Goal: Task Accomplishment & Management: Use online tool/utility

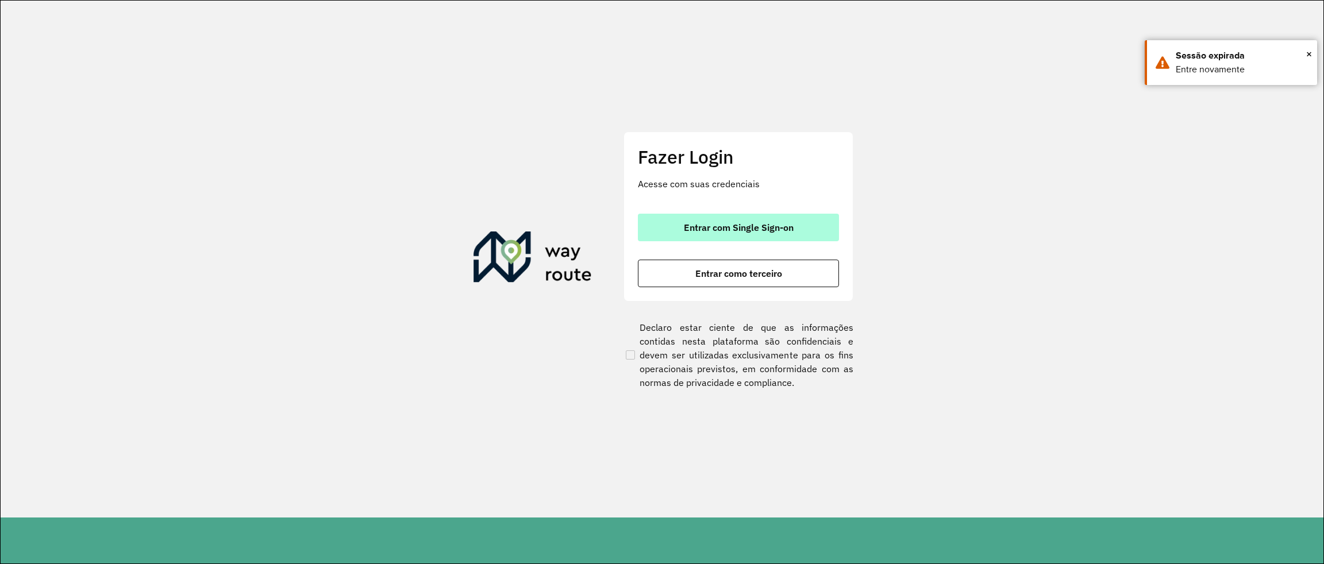
click at [750, 226] on span "Entrar com Single Sign-on" at bounding box center [739, 227] width 110 height 9
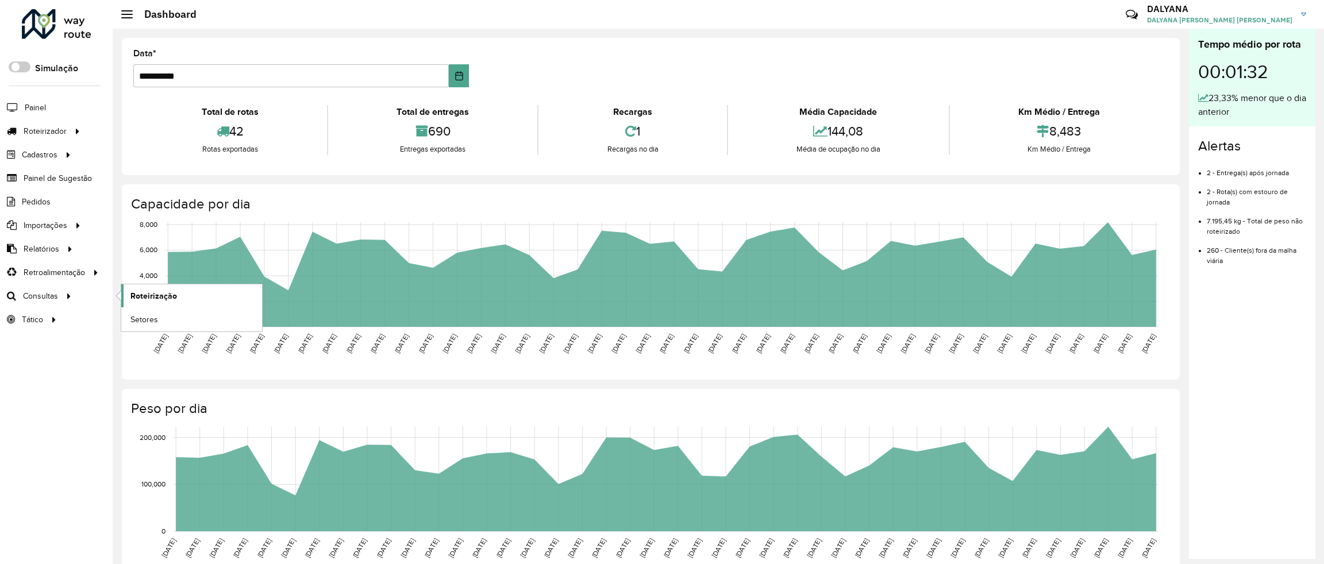
click at [145, 297] on span "Roteirização" at bounding box center [153, 296] width 47 height 12
click at [143, 297] on span "Roteirização" at bounding box center [153, 296] width 47 height 12
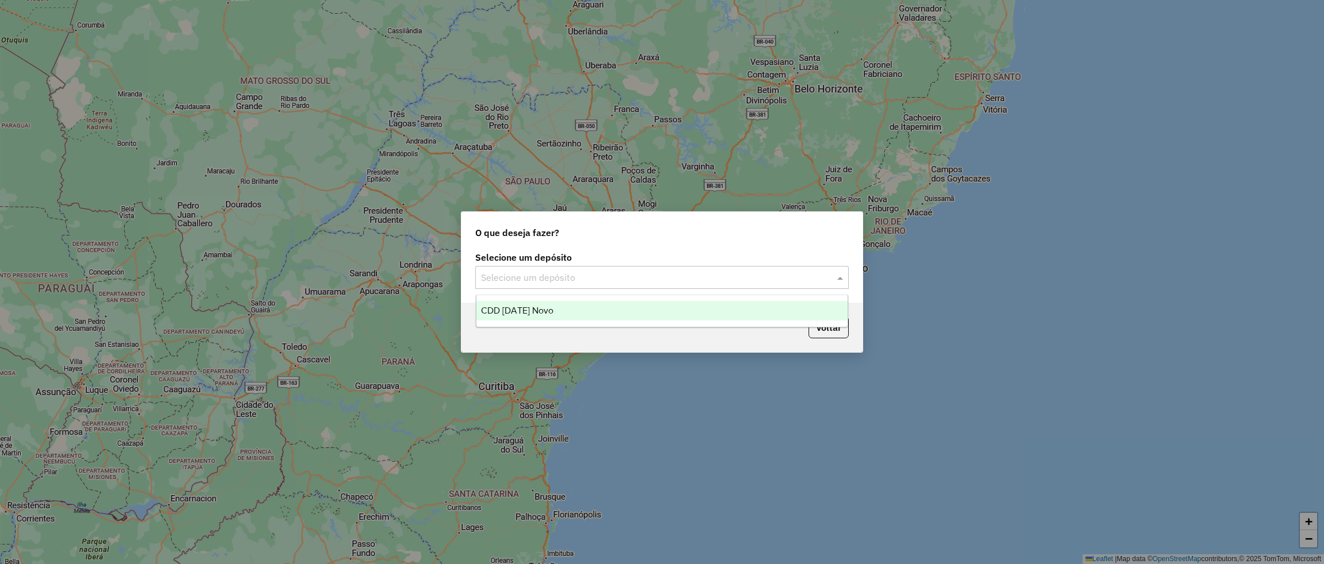
click at [626, 276] on input "text" at bounding box center [650, 278] width 339 height 14
click at [545, 309] on span "CDD [DATE] Novo" at bounding box center [517, 311] width 72 height 10
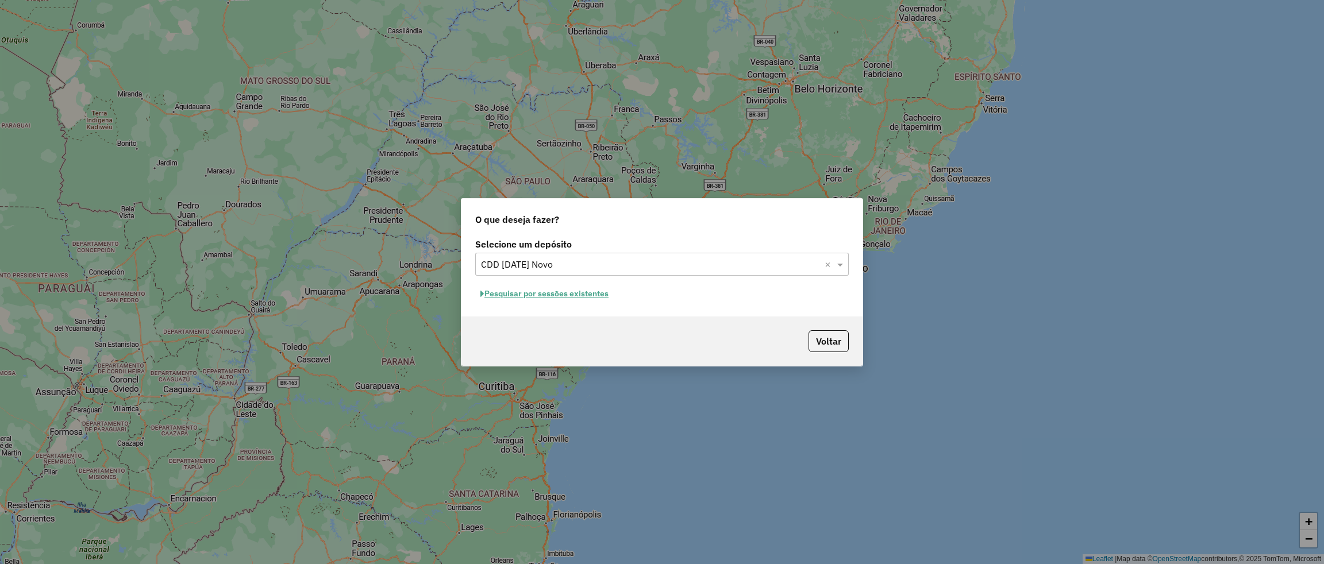
click at [582, 292] on button "Pesquisar por sessões existentes" at bounding box center [544, 294] width 138 height 18
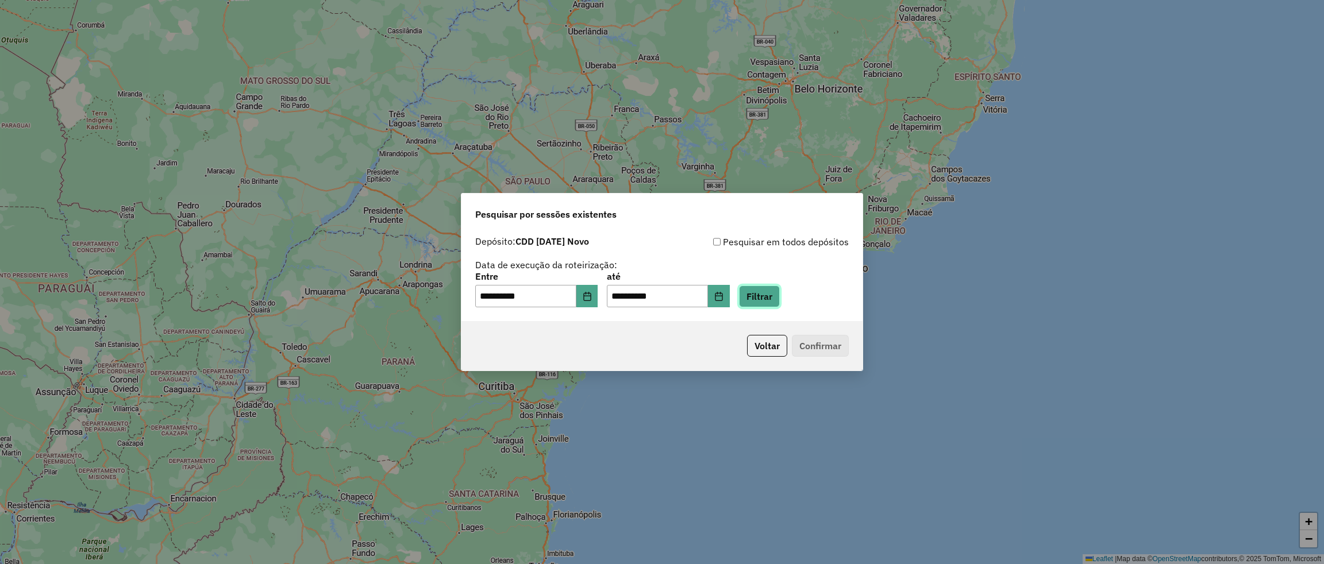
click at [780, 298] on button "Filtrar" at bounding box center [759, 297] width 41 height 22
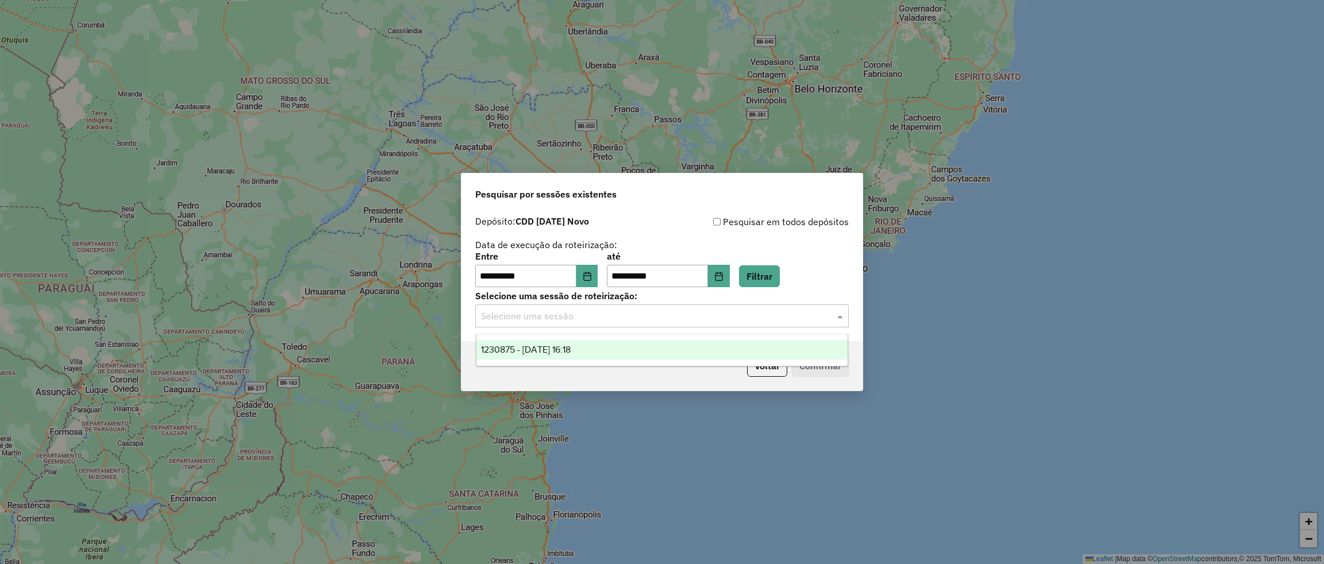
click at [669, 315] on input "text" at bounding box center [650, 317] width 339 height 14
click at [571, 347] on span "1230875 - 18/08/2025 16:18" at bounding box center [526, 350] width 90 height 10
click at [831, 361] on button "Confirmar" at bounding box center [820, 366] width 57 height 22
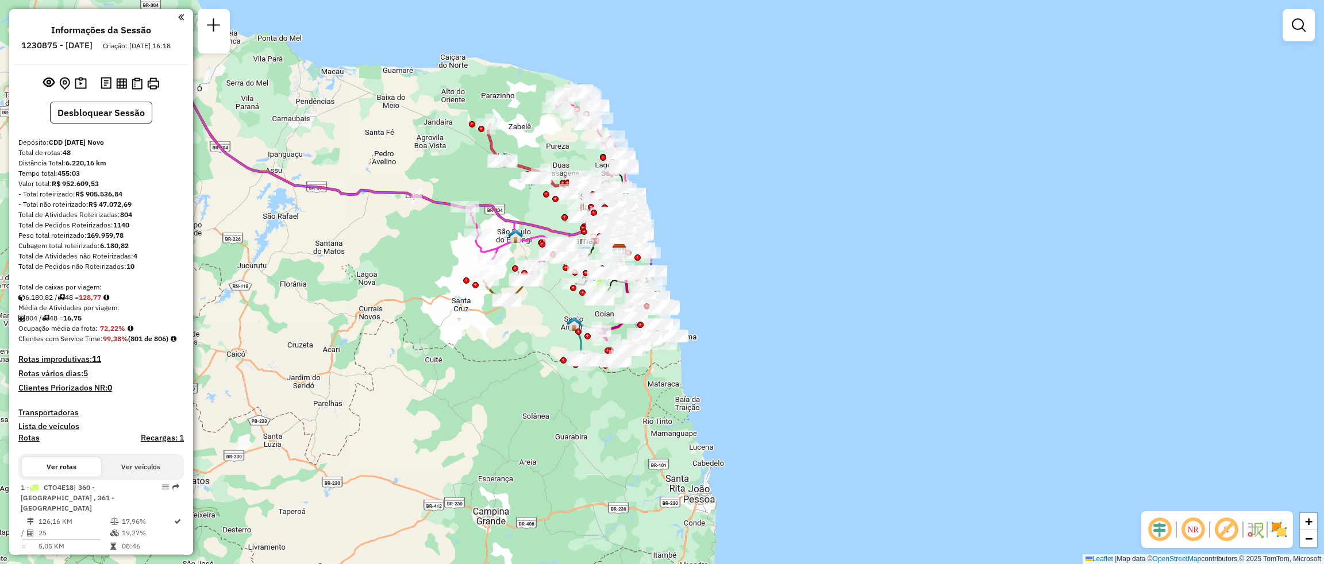
drag, startPoint x: 318, startPoint y: 399, endPoint x: 403, endPoint y: 313, distance: 121.5
click at [403, 313] on div "Janela de atendimento Grade de atendimento Capacidade Transportadoras Veículos …" at bounding box center [662, 282] width 1324 height 564
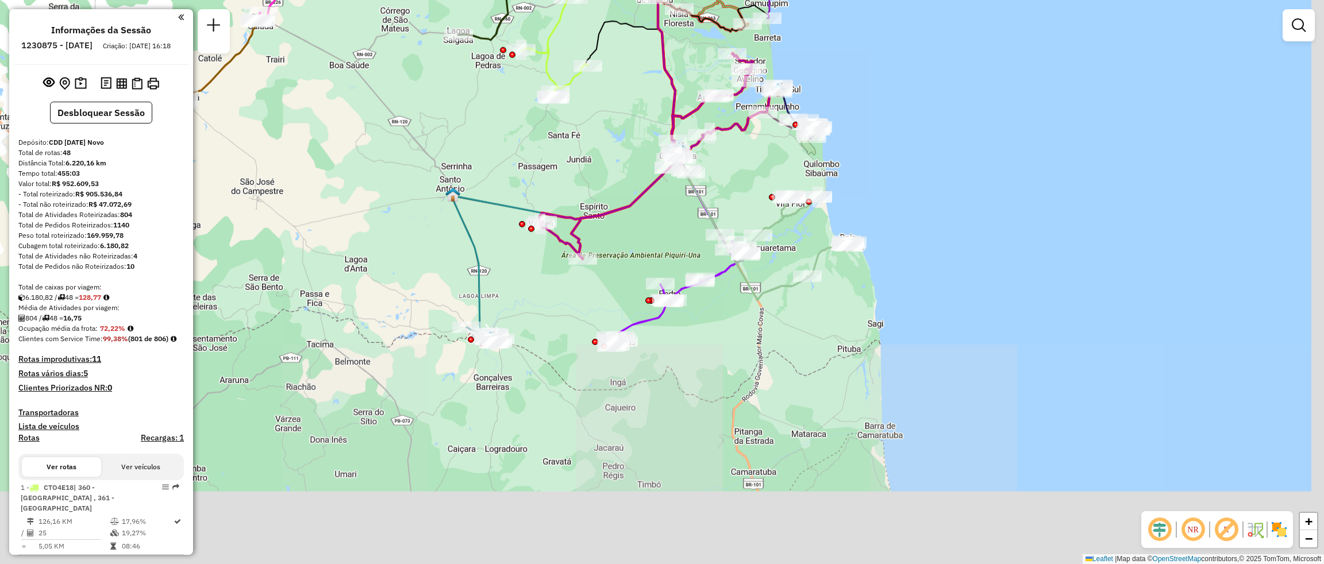
drag, startPoint x: 874, startPoint y: 538, endPoint x: 844, endPoint y: 309, distance: 231.3
click at [844, 309] on div "Janela de atendimento Grade de atendimento Capacidade Transportadoras Veículos …" at bounding box center [662, 282] width 1324 height 564
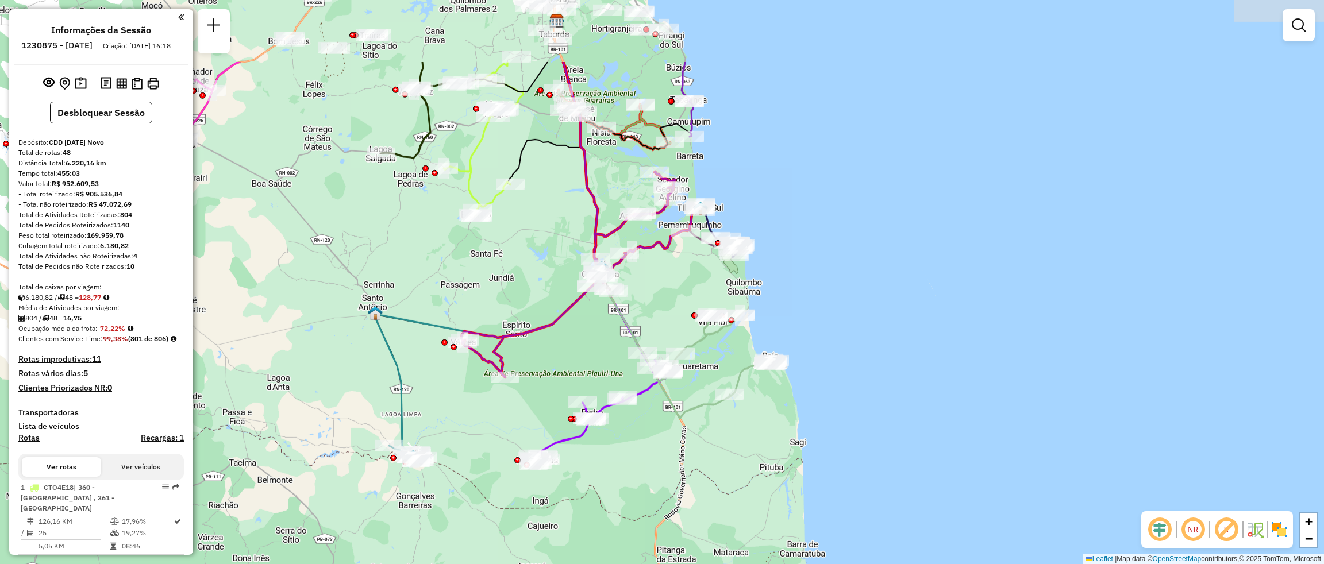
drag, startPoint x: 672, startPoint y: 232, endPoint x: 604, endPoint y: 343, distance: 130.8
click at [595, 350] on div "Janela de atendimento Grade de atendimento Capacidade Transportadoras Veículos …" at bounding box center [662, 282] width 1324 height 564
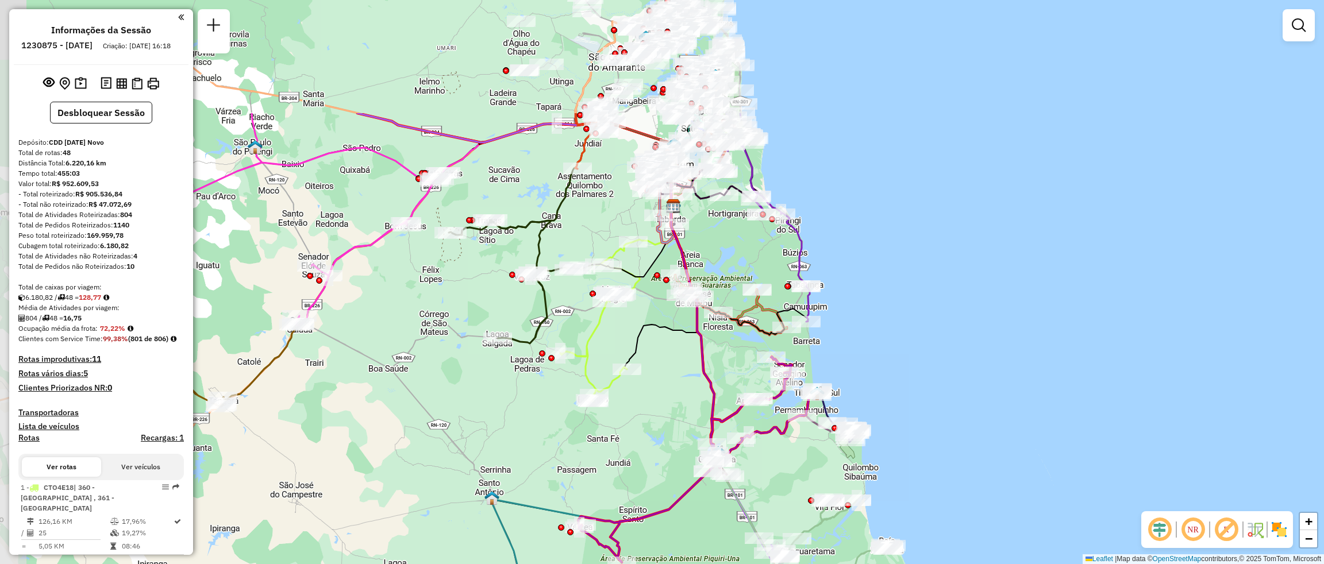
drag, startPoint x: 428, startPoint y: 209, endPoint x: 683, endPoint y: 378, distance: 306.8
click at [683, 378] on div "Janela de atendimento Grade de atendimento Capacidade Transportadoras Veículos …" at bounding box center [662, 282] width 1324 height 564
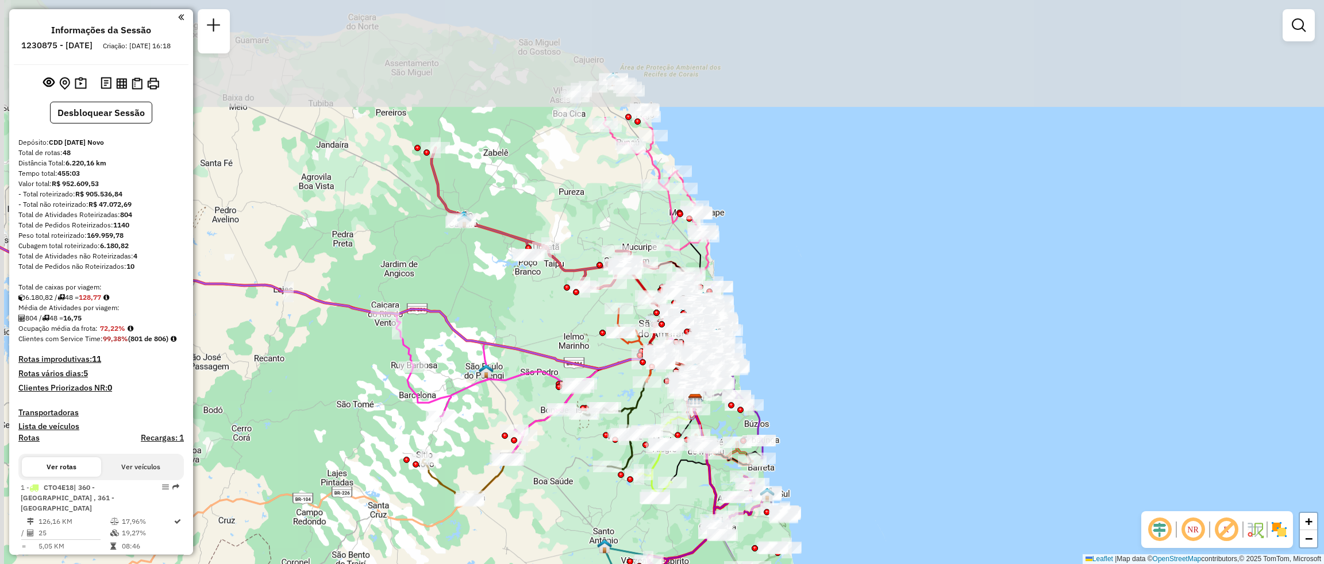
drag, startPoint x: 436, startPoint y: 278, endPoint x: 545, endPoint y: 402, distance: 164.9
click at [564, 444] on div "Janela de atendimento Grade de atendimento Capacidade Transportadoras Veículos …" at bounding box center [662, 282] width 1324 height 564
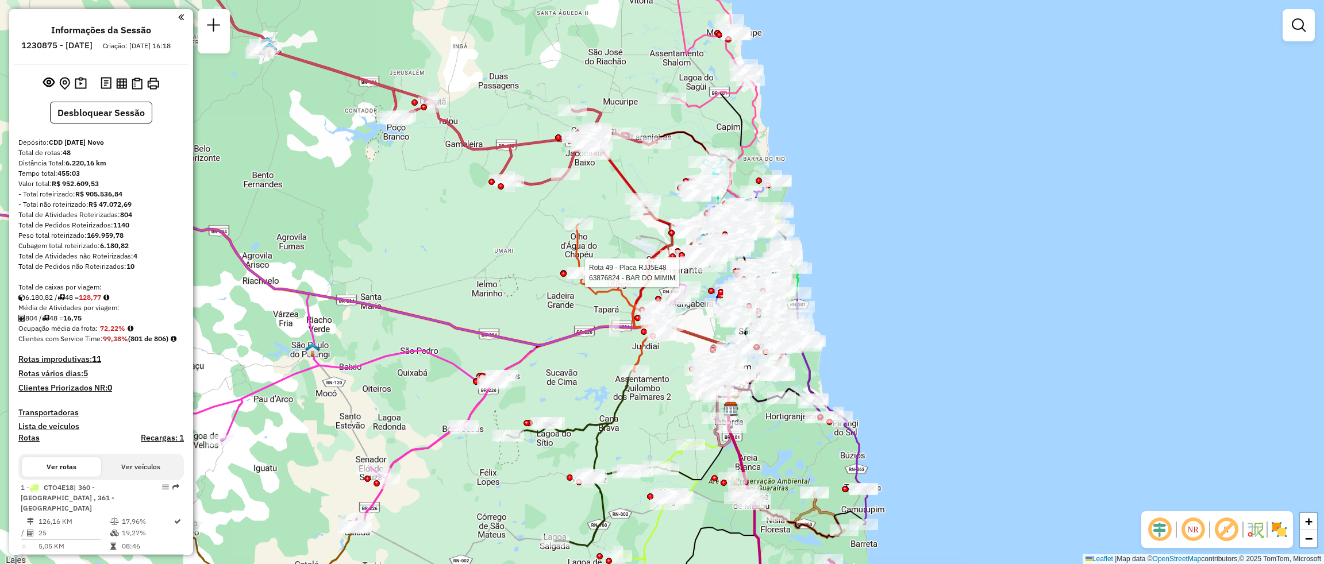
select select "**********"
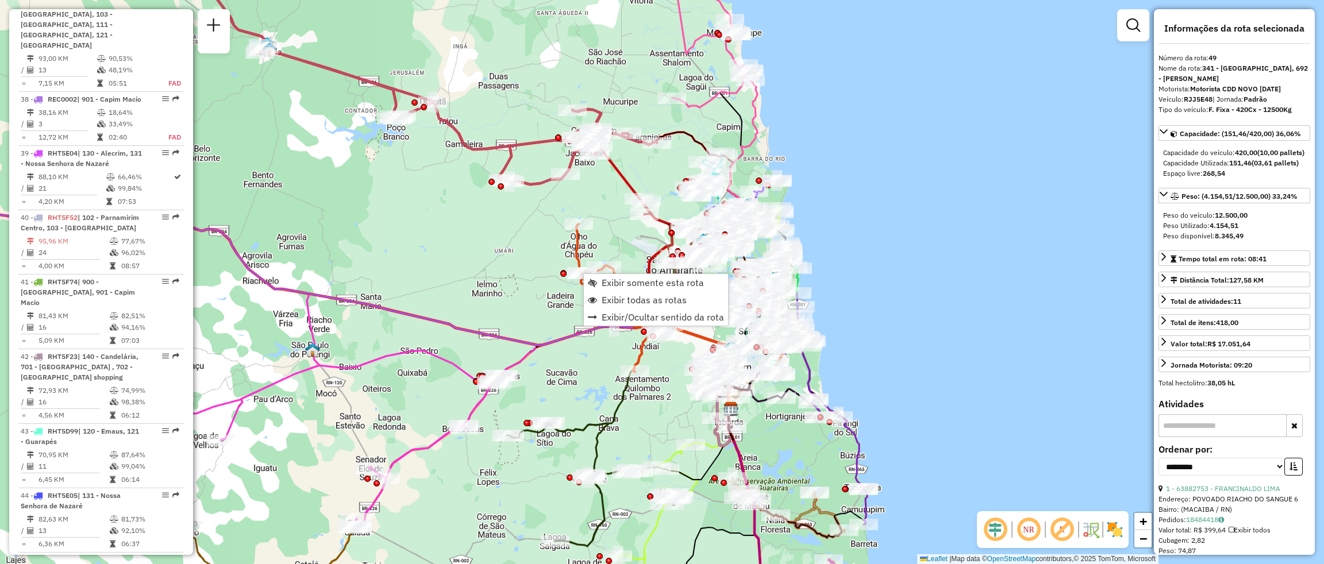
scroll to position [3454, 0]
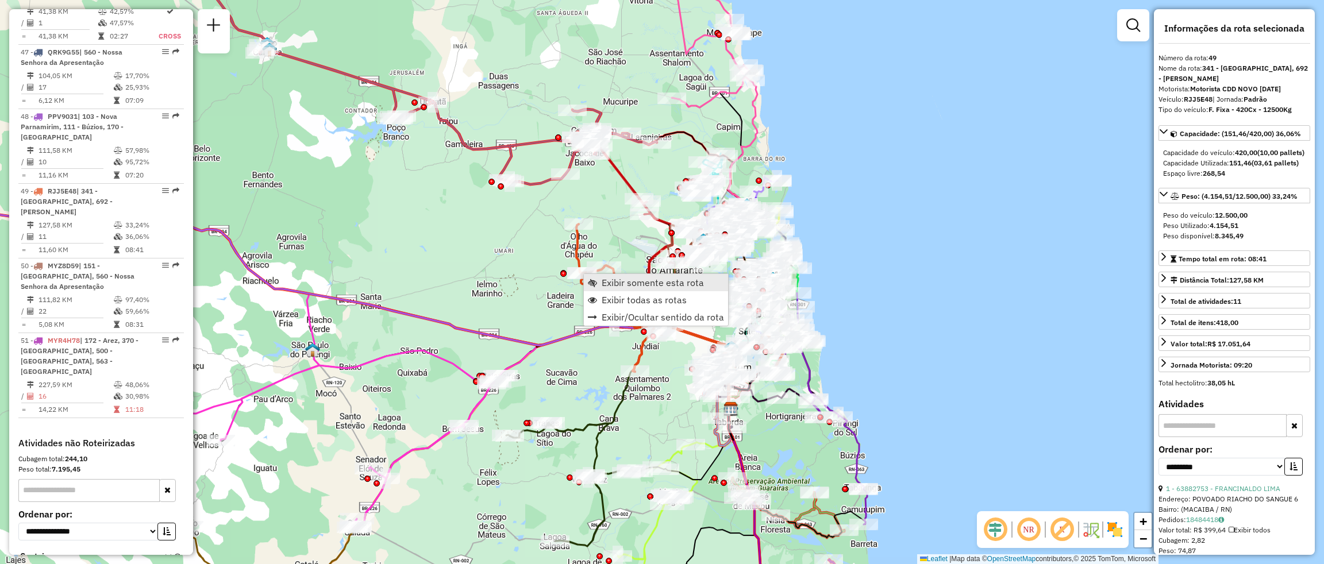
click at [664, 282] on span "Exibir somente esta rota" at bounding box center [653, 282] width 102 height 9
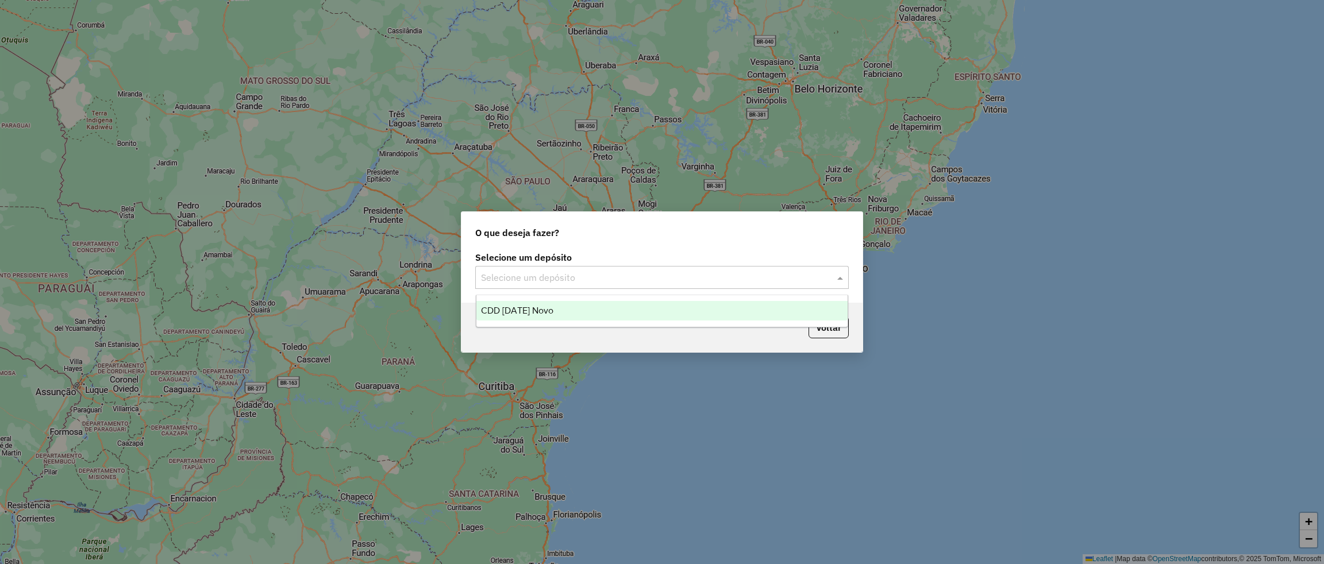
click at [574, 278] on input "text" at bounding box center [650, 278] width 339 height 14
click at [530, 312] on span "CDD [DATE] Novo" at bounding box center [517, 311] width 72 height 10
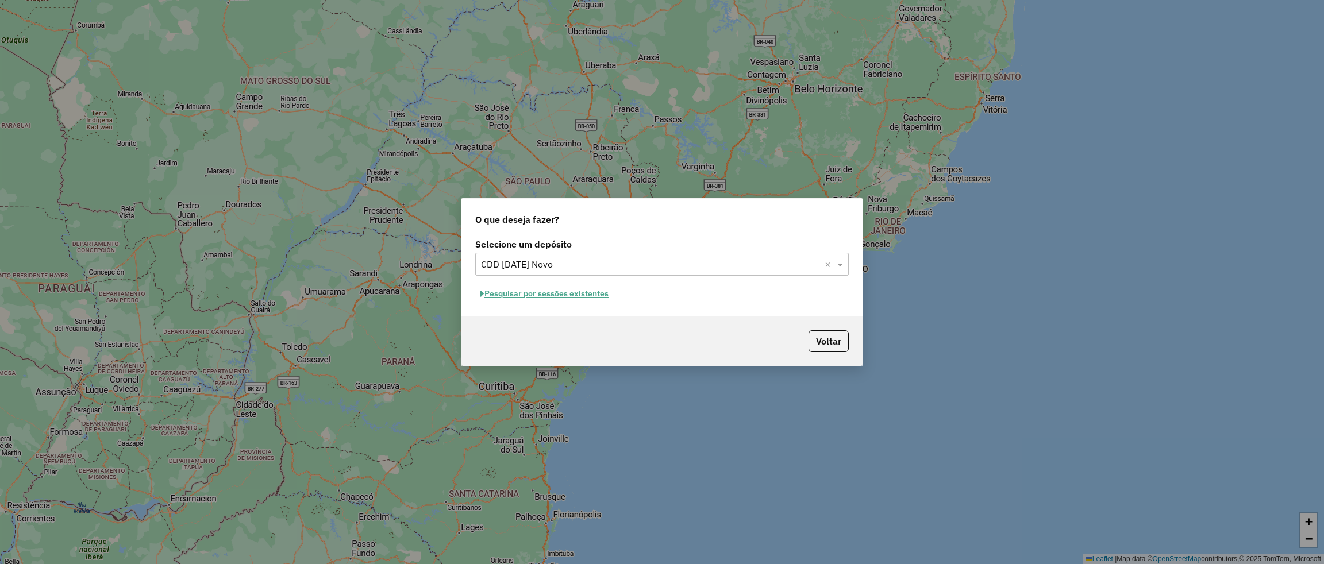
click at [561, 295] on button "Pesquisar por sessões existentes" at bounding box center [544, 294] width 138 height 18
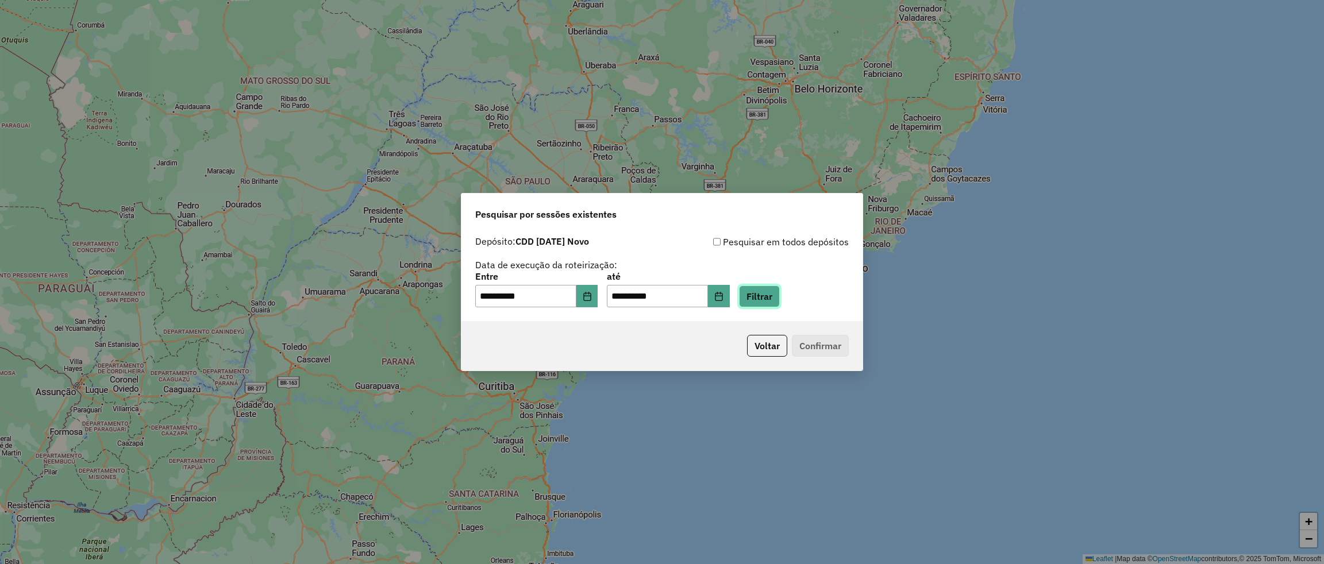
click at [765, 297] on button "Filtrar" at bounding box center [759, 297] width 41 height 22
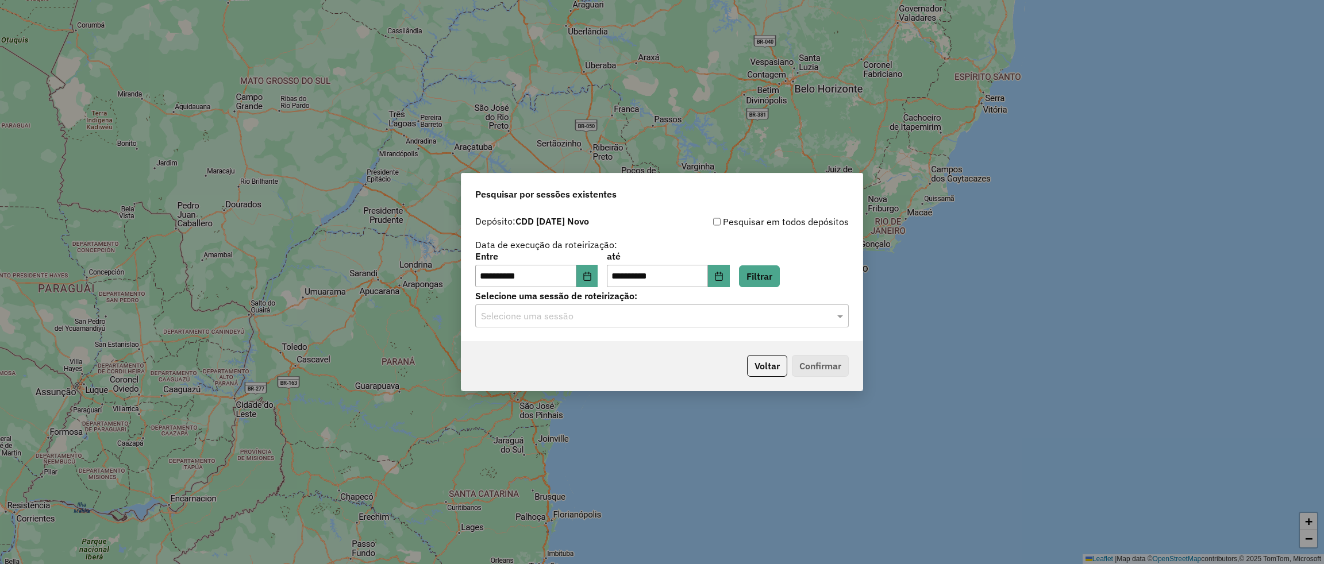
click at [655, 321] on input "text" at bounding box center [650, 317] width 339 height 14
click at [571, 345] on span "1230875 - 18/08/2025 16:18" at bounding box center [526, 350] width 90 height 10
click at [807, 368] on button "Confirmar" at bounding box center [820, 366] width 57 height 22
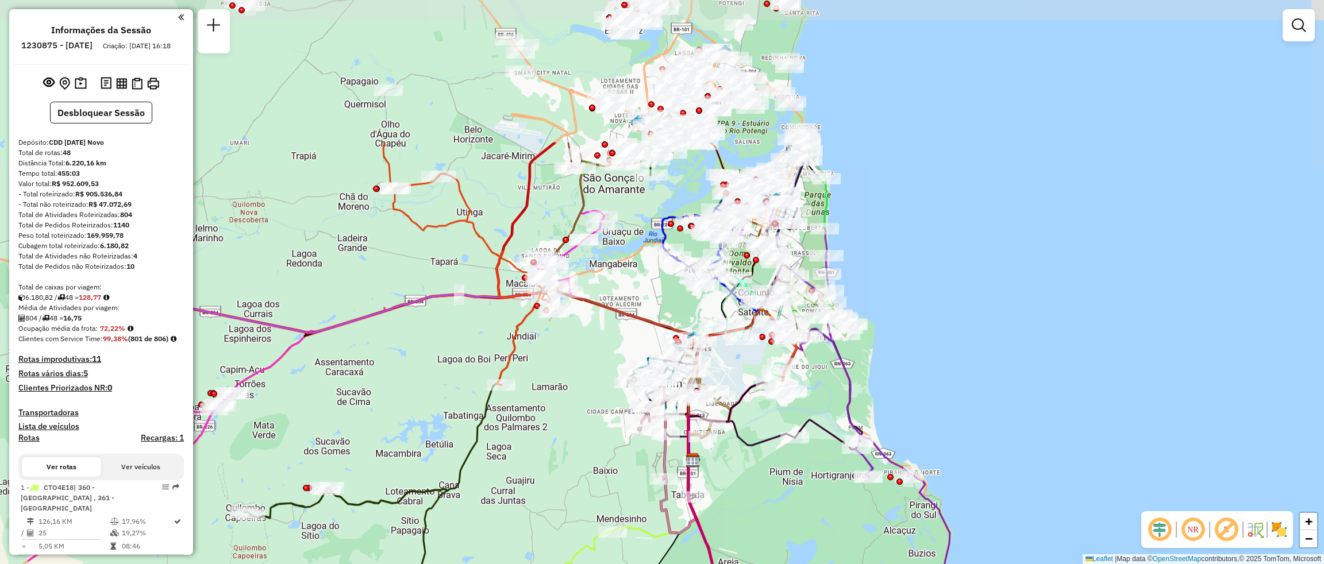
drag, startPoint x: 840, startPoint y: 157, endPoint x: 991, endPoint y: 330, distance: 229.6
click at [991, 330] on div "Janela de atendimento Grade de atendimento Capacidade Transportadoras Veículos …" at bounding box center [662, 282] width 1324 height 564
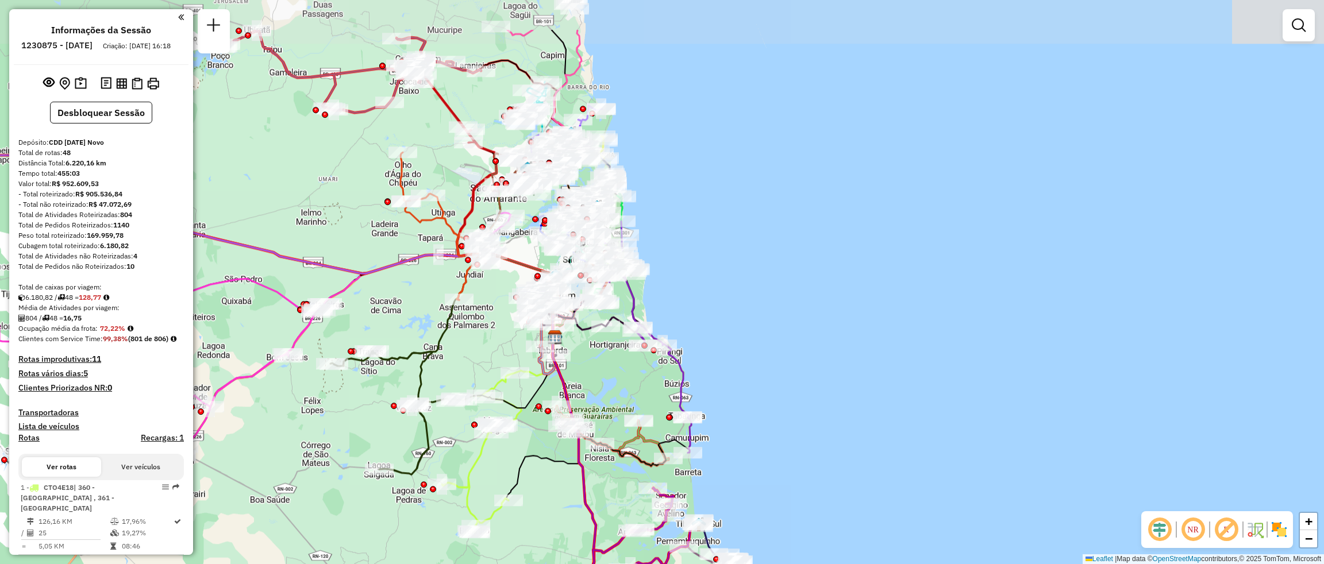
drag, startPoint x: 471, startPoint y: 195, endPoint x: 492, endPoint y: 283, distance: 89.8
click at [492, 283] on div "Janela de atendimento Grade de atendimento Capacidade Transportadoras Veículos …" at bounding box center [662, 282] width 1324 height 564
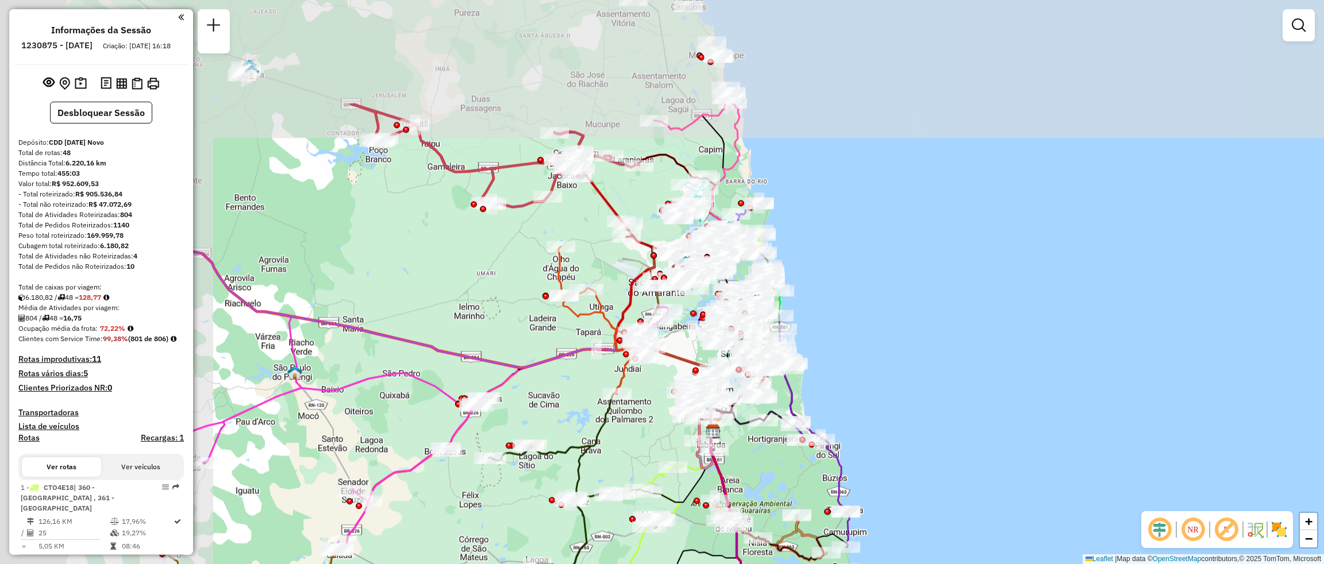
drag, startPoint x: 711, startPoint y: 140, endPoint x: 948, endPoint y: 288, distance: 279.8
click at [948, 288] on div "Janela de atendimento Grade de atendimento Capacidade Transportadoras Veículos …" at bounding box center [662, 282] width 1324 height 564
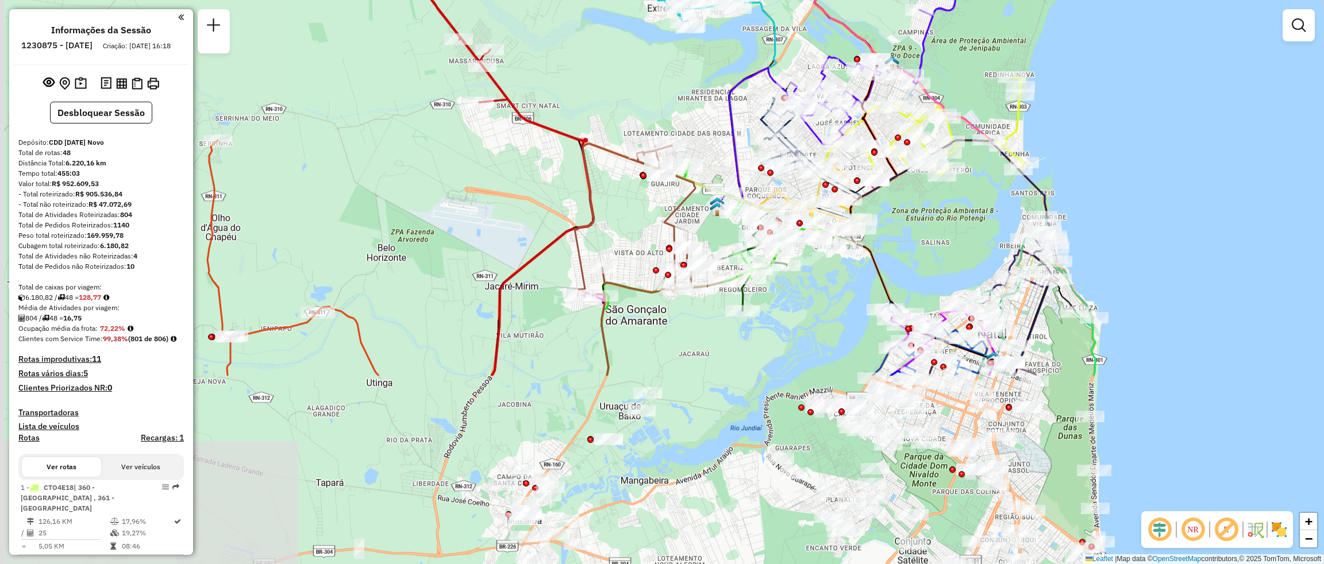
drag, startPoint x: 1057, startPoint y: 395, endPoint x: 1131, endPoint y: 140, distance: 266.2
click at [1128, 147] on div "Janela de atendimento Grade de atendimento Capacidade Transportadoras Veículos …" at bounding box center [662, 282] width 1324 height 564
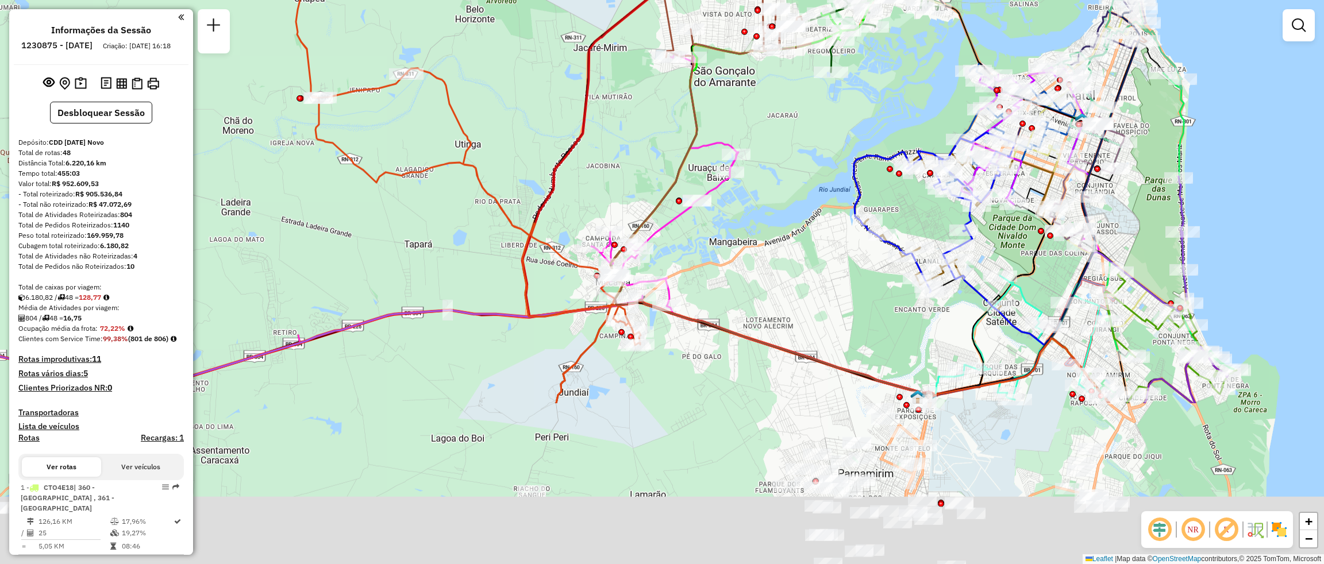
drag, startPoint x: 654, startPoint y: 478, endPoint x: 738, endPoint y: 255, distance: 237.7
click at [738, 259] on div "Janela de atendimento Grade de atendimento Capacidade Transportadoras Veículos …" at bounding box center [662, 282] width 1324 height 564
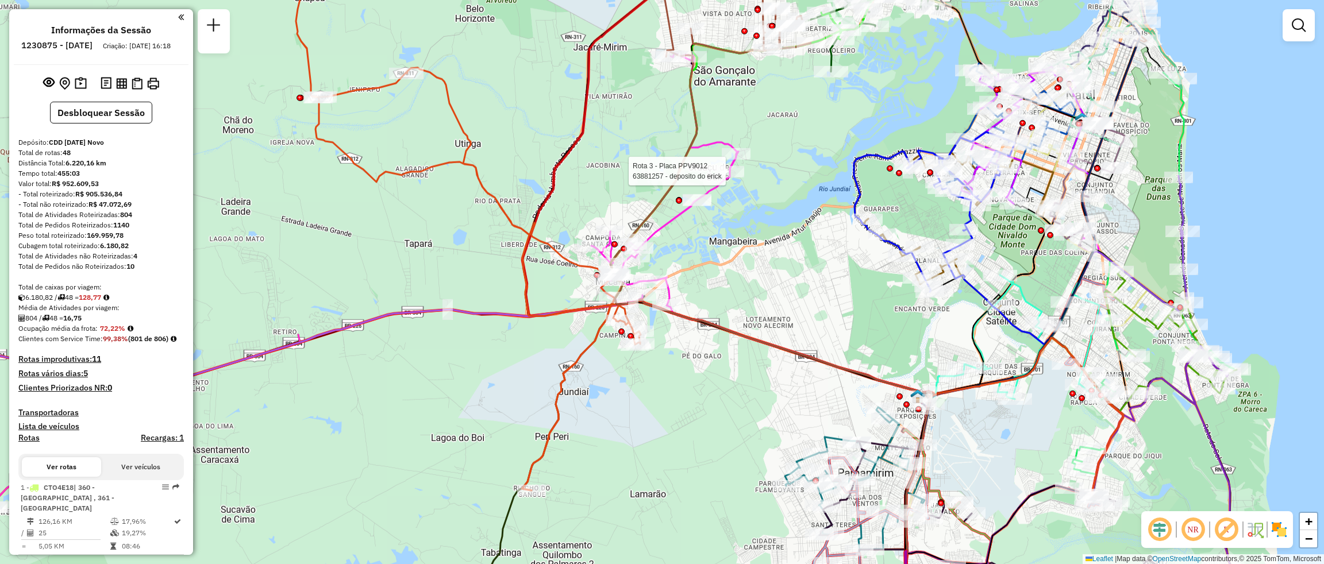
select select "**********"
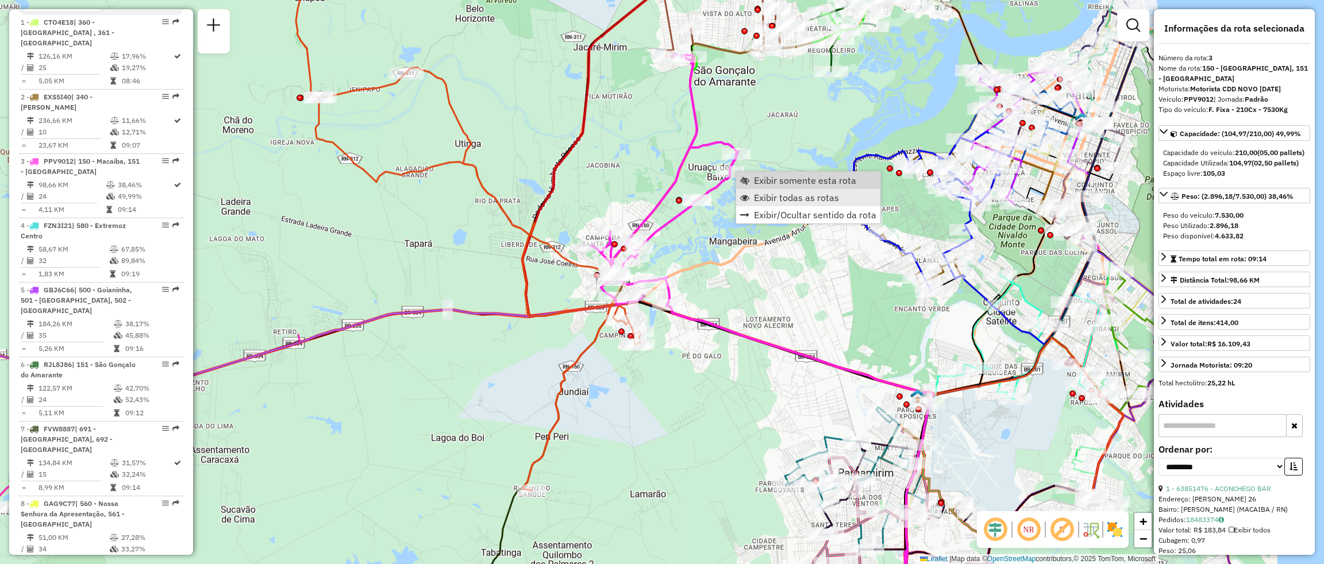
scroll to position [621, 0]
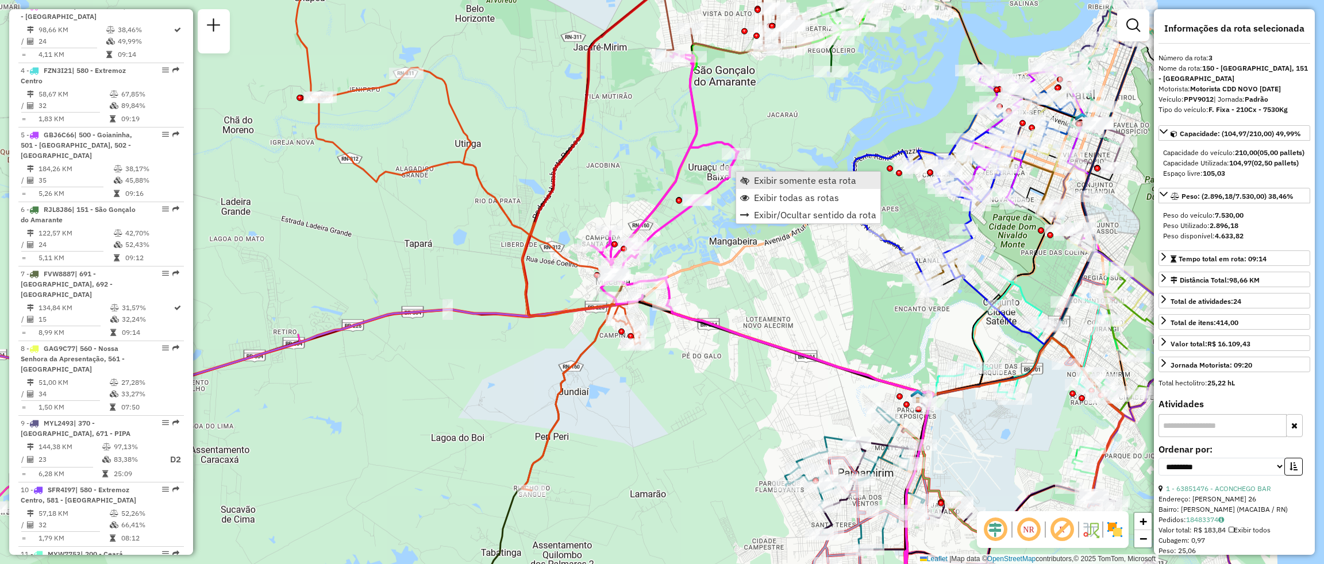
click at [788, 185] on span "Exibir somente esta rota" at bounding box center [805, 180] width 102 height 9
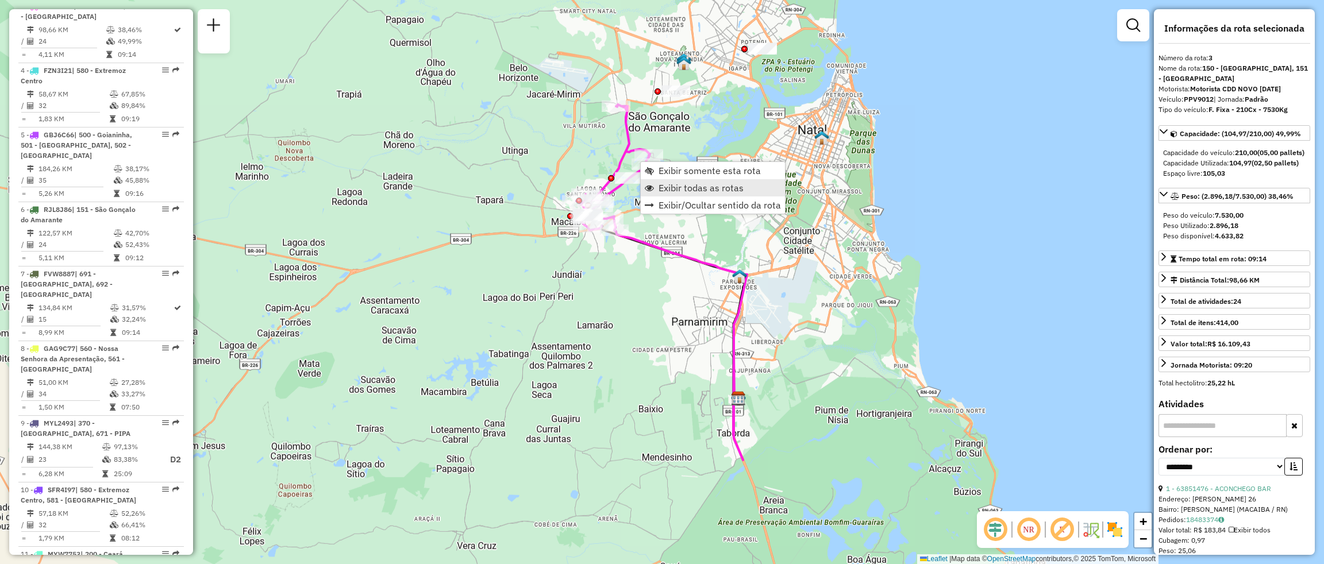
click at [696, 192] on span "Exibir todas as rotas" at bounding box center [701, 187] width 85 height 9
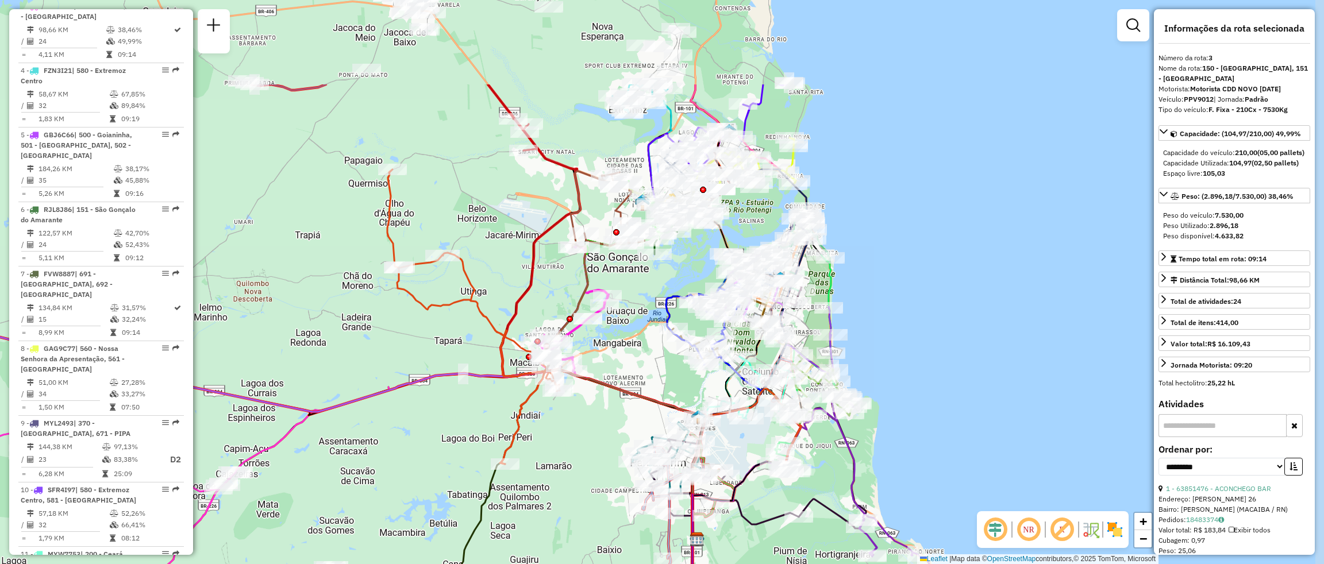
drag, startPoint x: 680, startPoint y: 159, endPoint x: 638, endPoint y: 300, distance: 146.7
click at [638, 300] on div "Janela de atendimento Grade de atendimento Capacidade Transportadoras Veículos …" at bounding box center [662, 282] width 1324 height 564
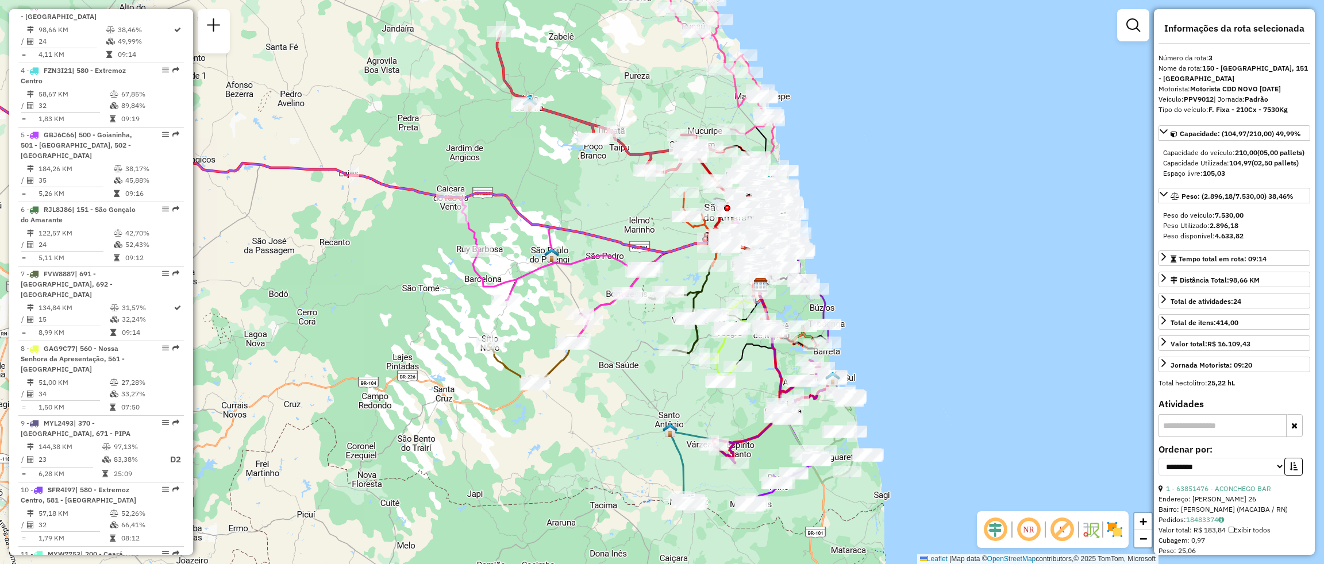
drag, startPoint x: 530, startPoint y: 328, endPoint x: 638, endPoint y: 364, distance: 113.9
click at [638, 364] on div "Janela de atendimento Grade de atendimento Capacidade Transportadoras Veículos …" at bounding box center [662, 282] width 1324 height 564
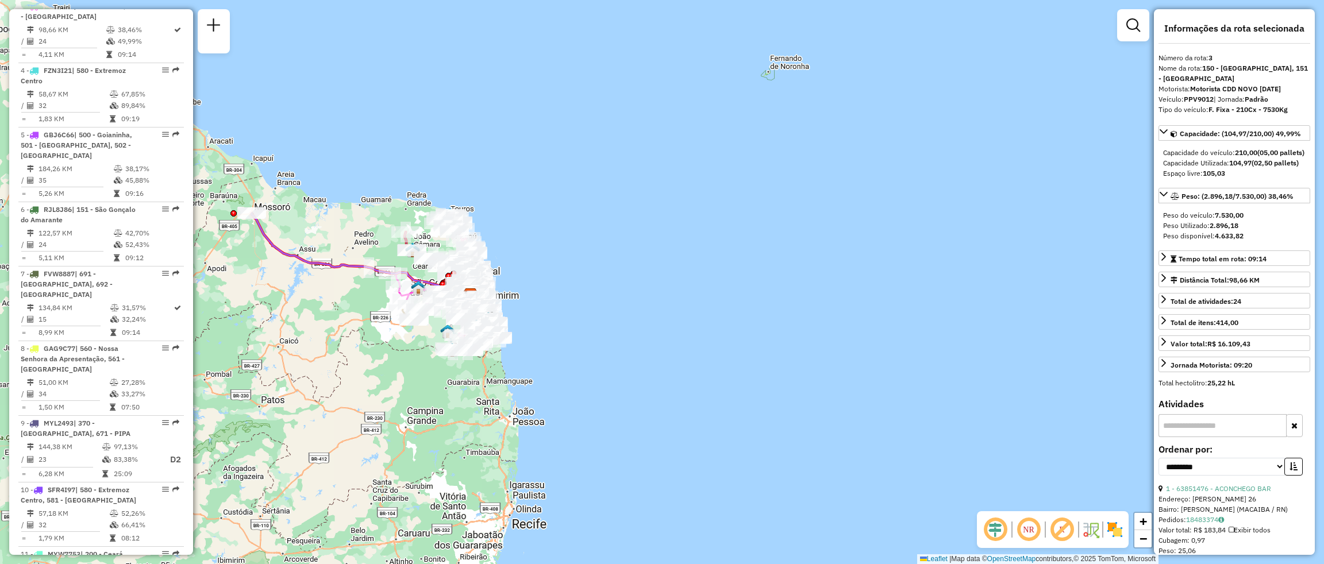
drag, startPoint x: 383, startPoint y: 275, endPoint x: 373, endPoint y: 298, distance: 25.5
click at [373, 298] on div "Janela de atendimento Grade de atendimento Capacidade Transportadoras Veículos …" at bounding box center [662, 282] width 1324 height 564
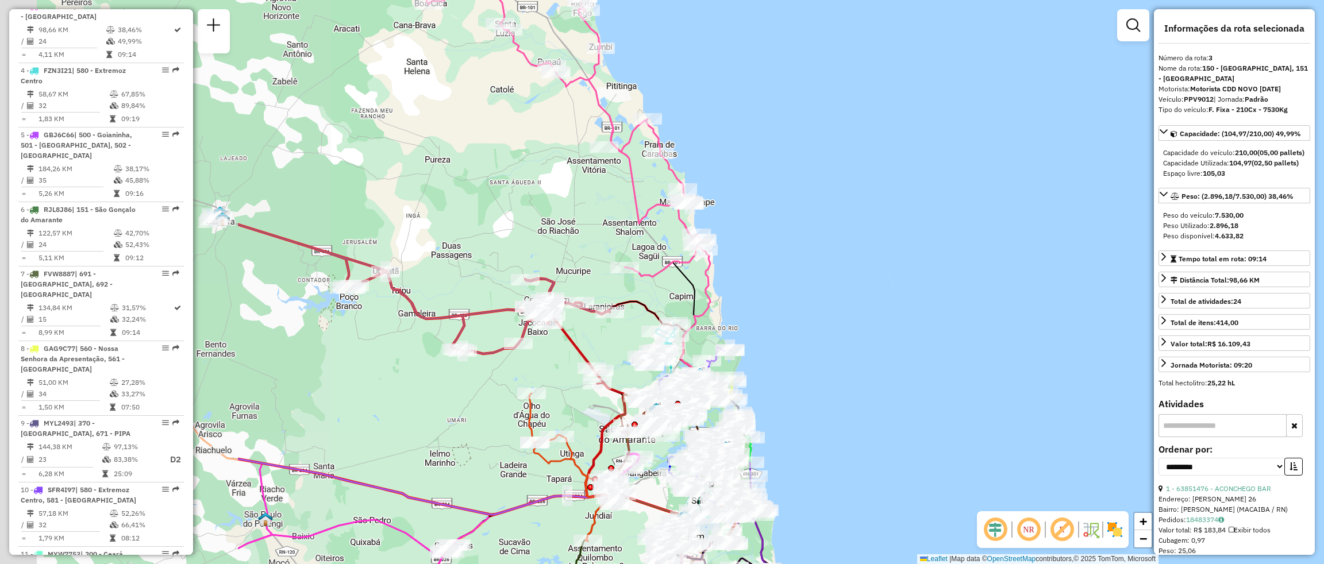
drag, startPoint x: 488, startPoint y: 247, endPoint x: 849, endPoint y: 207, distance: 362.5
click at [843, 216] on div "Janela de atendimento Grade de atendimento Capacidade Transportadoras Veículos …" at bounding box center [662, 282] width 1324 height 564
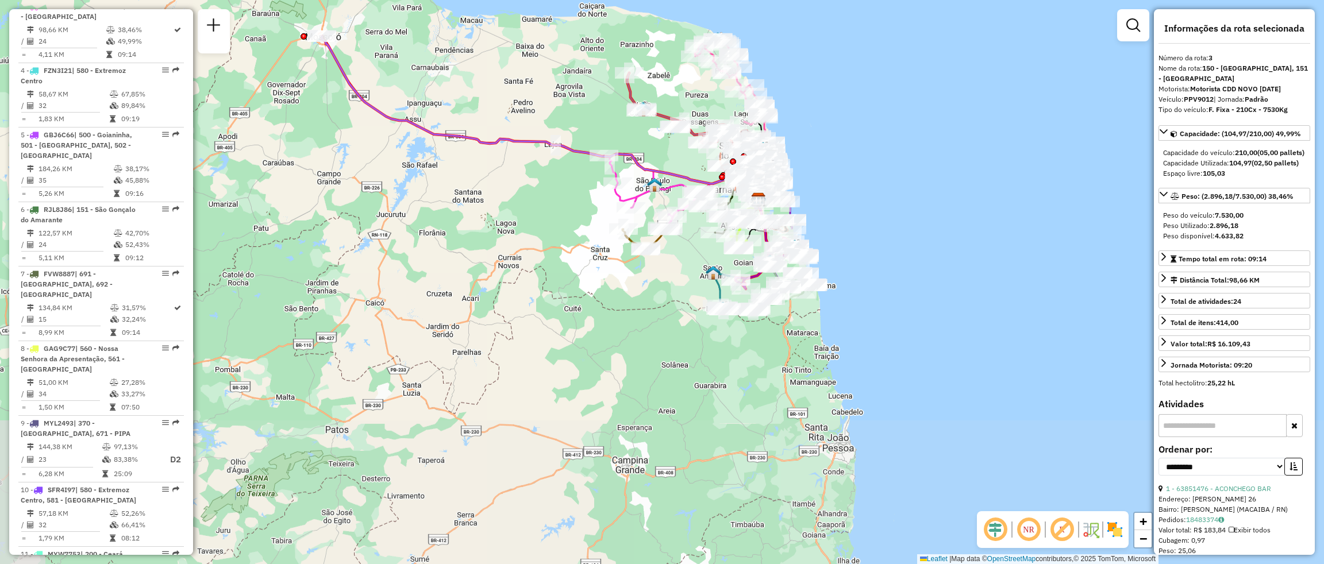
drag, startPoint x: 895, startPoint y: 392, endPoint x: 857, endPoint y: 231, distance: 165.3
click at [859, 233] on div "Janela de atendimento Grade de atendimento Capacidade Transportadoras Veículos …" at bounding box center [662, 282] width 1324 height 564
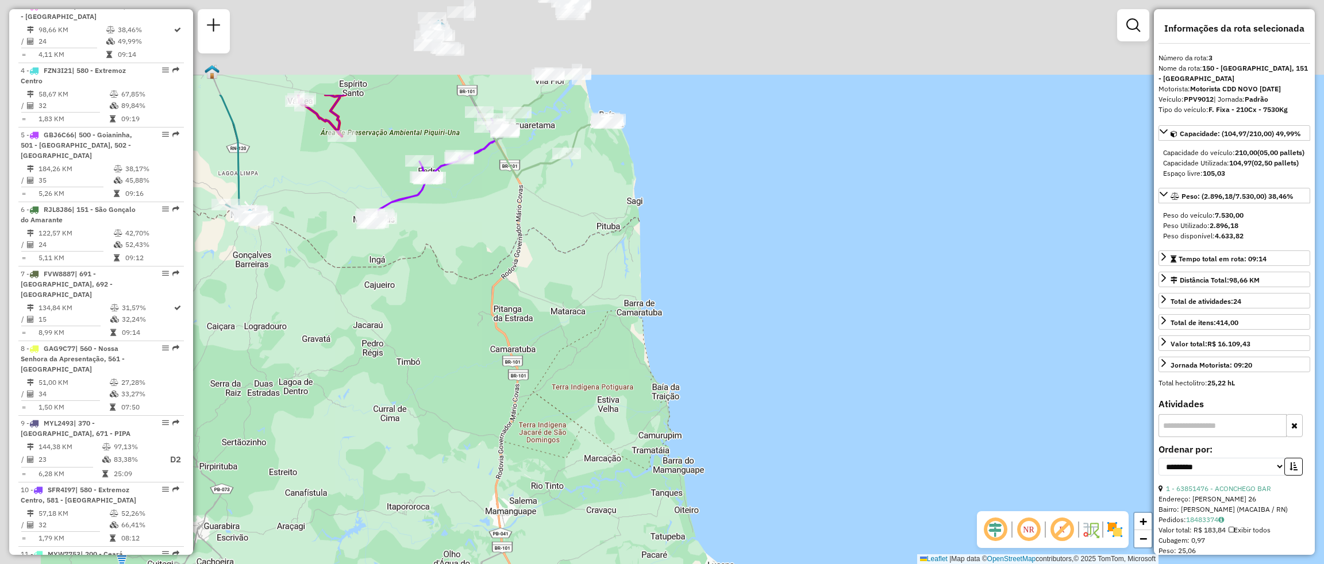
drag, startPoint x: 812, startPoint y: 209, endPoint x: 886, endPoint y: 332, distance: 143.1
click at [886, 331] on div "Janela de atendimento Grade de atendimento Capacidade Transportadoras Veículos …" at bounding box center [662, 282] width 1324 height 564
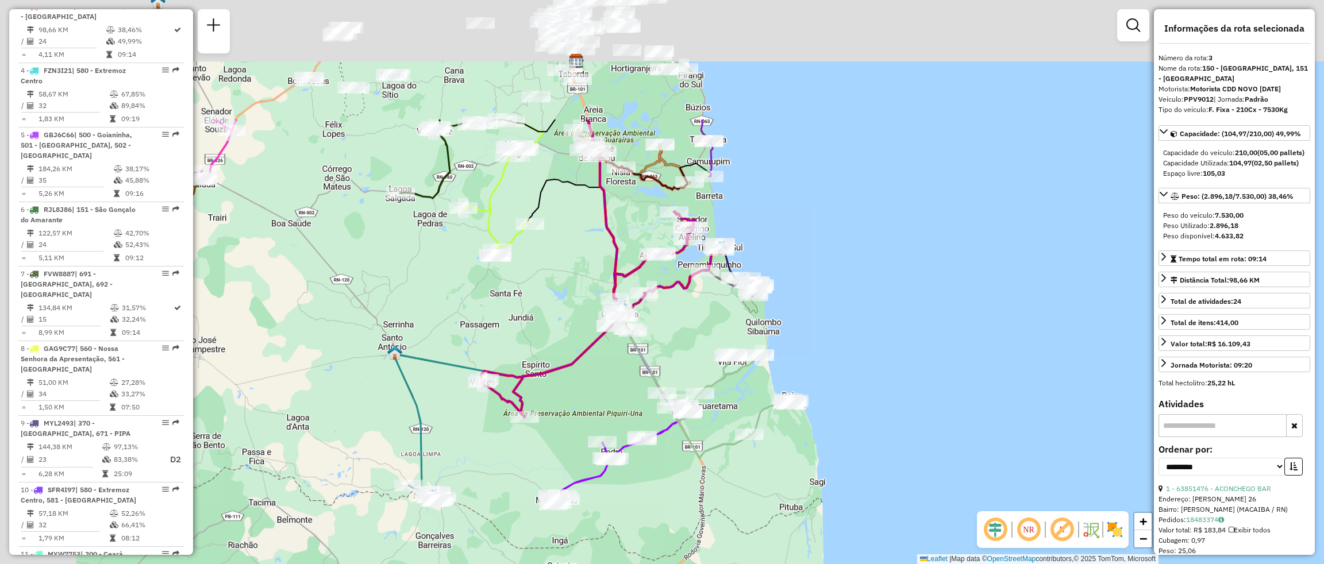
drag, startPoint x: 769, startPoint y: 154, endPoint x: 899, endPoint y: 357, distance: 241.3
click at [916, 369] on div "Janela de atendimento Grade de atendimento Capacidade Transportadoras Veículos …" at bounding box center [662, 282] width 1324 height 564
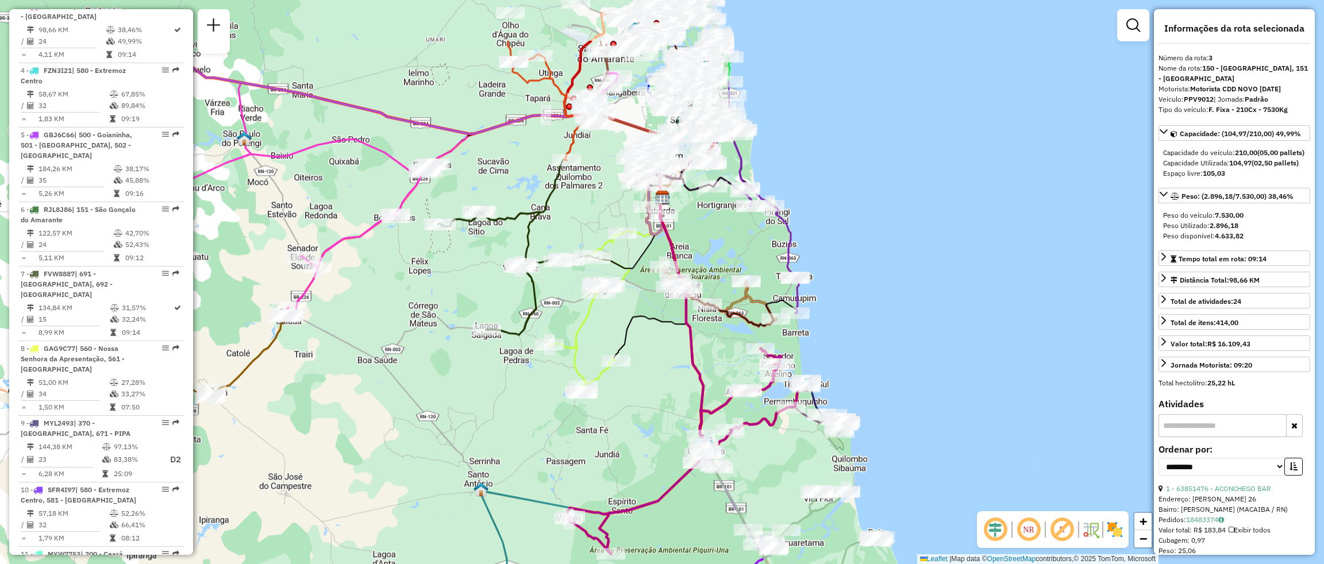
drag, startPoint x: 469, startPoint y: 305, endPoint x: 522, endPoint y: 402, distance: 110.6
click at [522, 402] on div "Janela de atendimento Grade de atendimento Capacidade Transportadoras Veículos …" at bounding box center [662, 282] width 1324 height 564
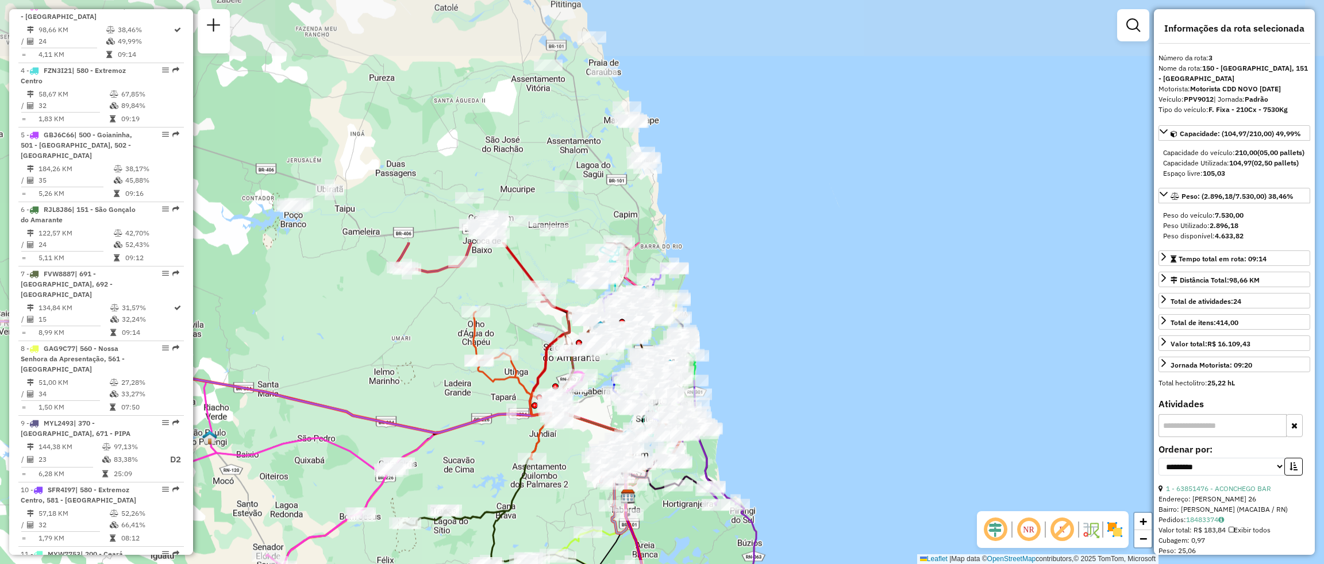
drag, startPoint x: 467, startPoint y: 83, endPoint x: 433, endPoint y: 382, distance: 300.8
click at [433, 382] on div "Janela de atendimento Grade de atendimento Capacidade Transportadoras Veículos …" at bounding box center [662, 282] width 1324 height 564
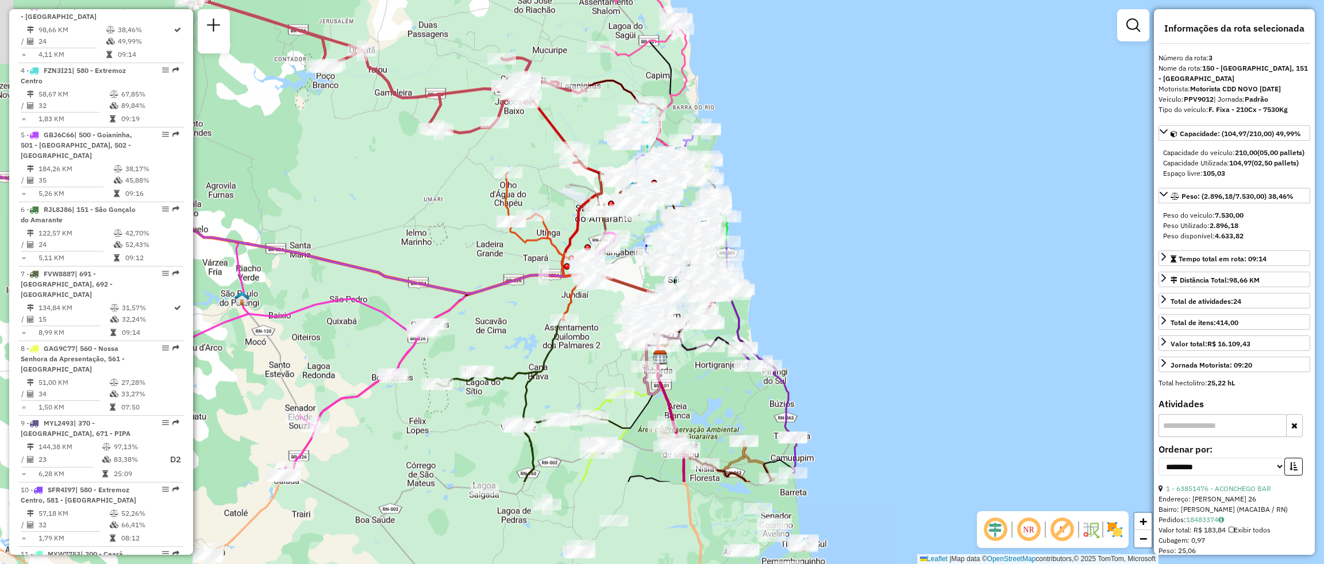
drag, startPoint x: 785, startPoint y: 390, endPoint x: 829, endPoint y: 173, distance: 221.1
click at [829, 174] on div "Janela de atendimento Grade de atendimento Capacidade Transportadoras Veículos …" at bounding box center [662, 282] width 1324 height 564
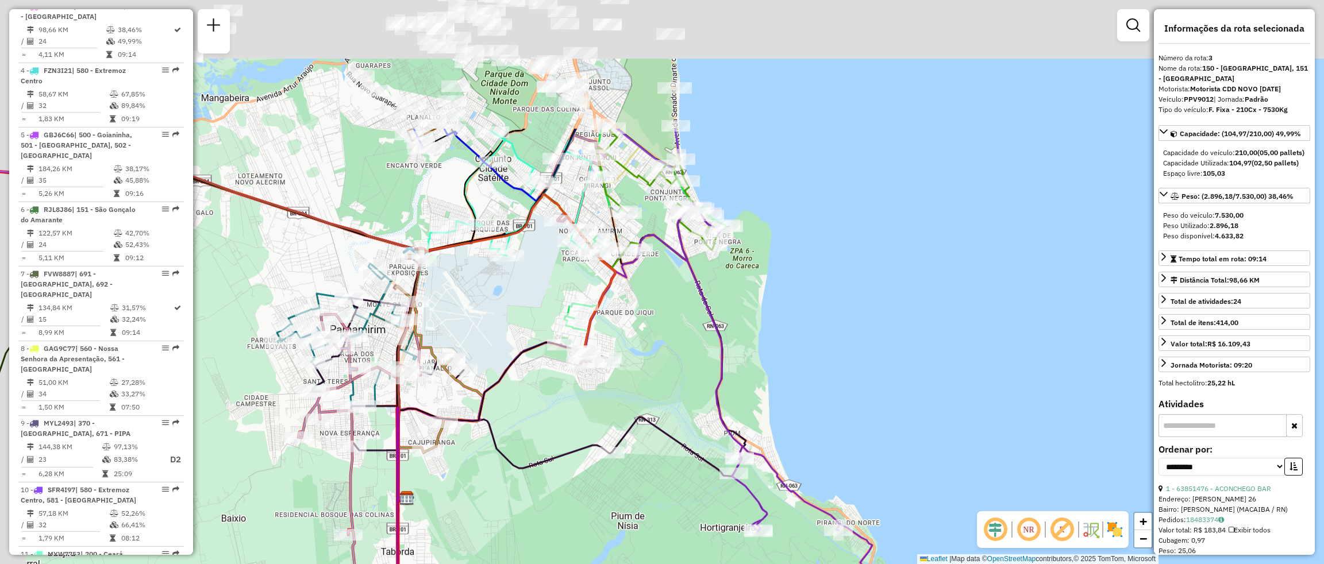
drag, startPoint x: 750, startPoint y: 145, endPoint x: 885, endPoint y: 376, distance: 268.1
click at [885, 376] on div "Janela de atendimento Grade de atendimento Capacidade Transportadoras Veículos …" at bounding box center [662, 282] width 1324 height 564
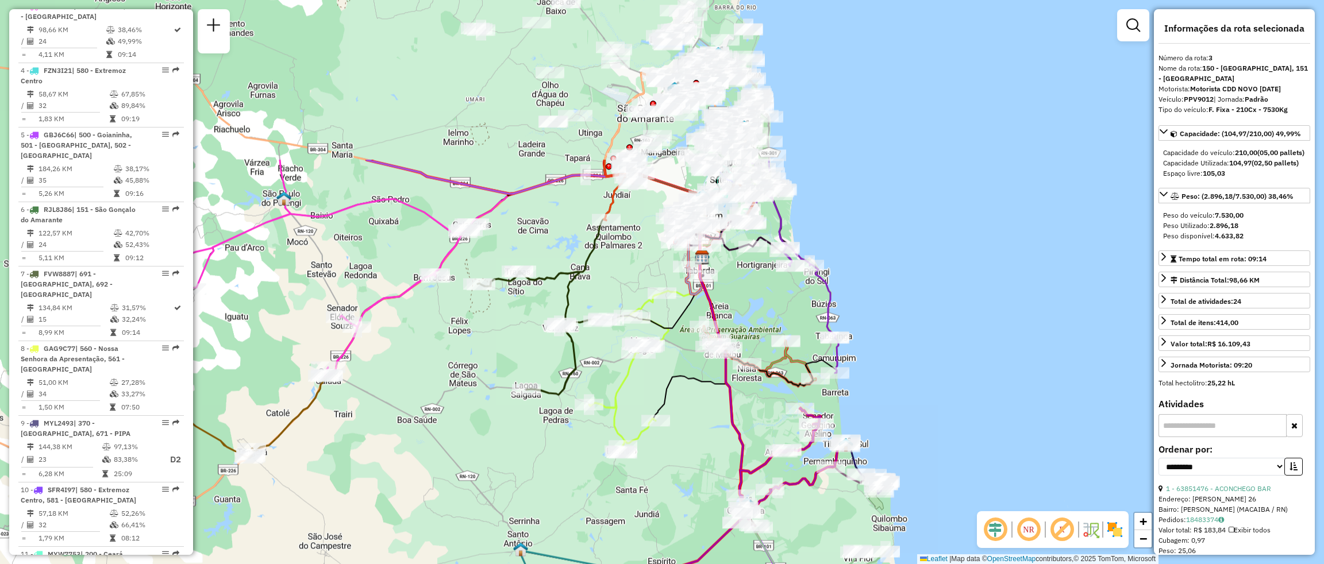
drag, startPoint x: 499, startPoint y: 288, endPoint x: 560, endPoint y: 505, distance: 225.2
click at [560, 505] on div "Janela de atendimento Grade de atendimento Capacidade Transportadoras Veículos …" at bounding box center [662, 282] width 1324 height 564
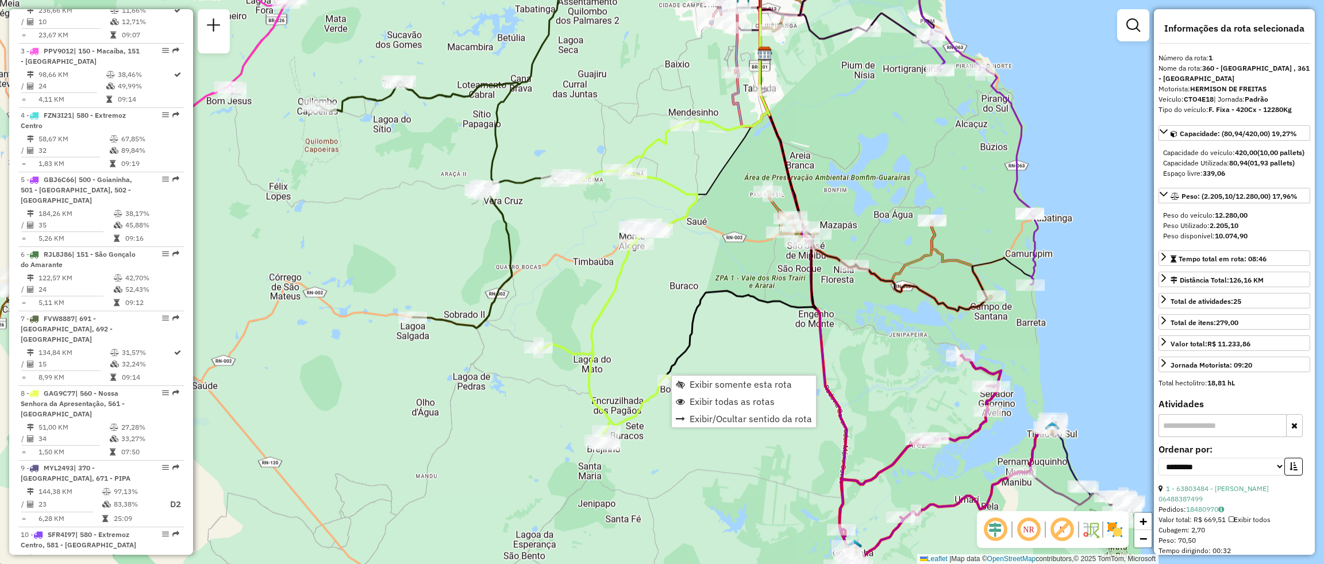
scroll to position [492, 0]
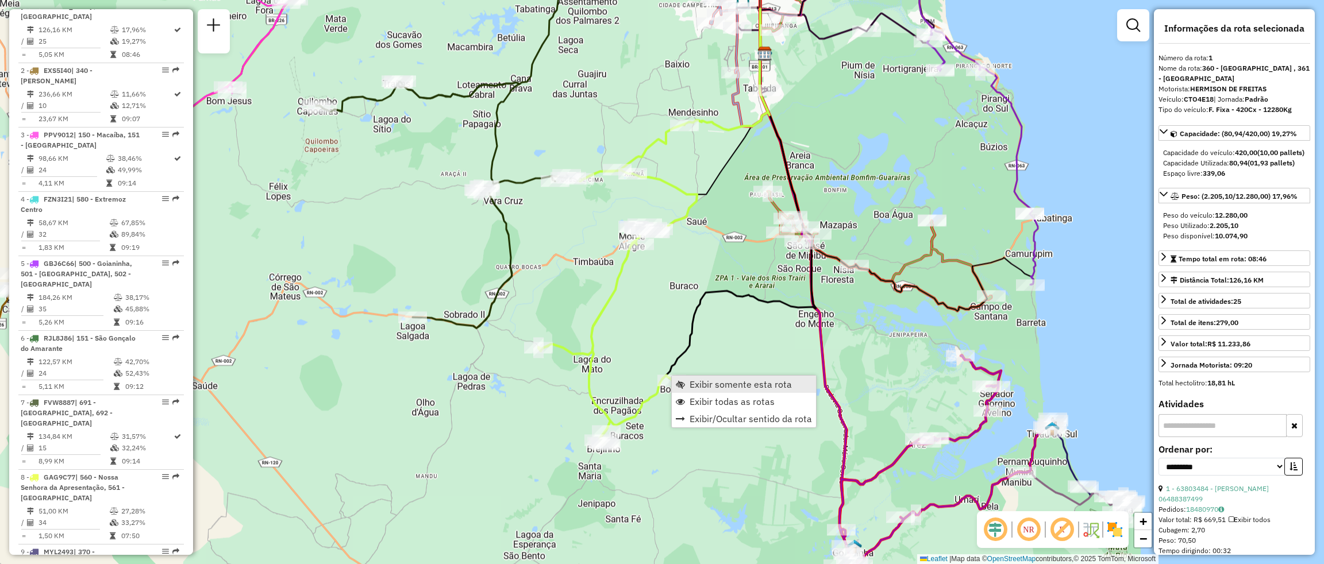
click at [725, 380] on span "Exibir somente esta rota" at bounding box center [741, 384] width 102 height 9
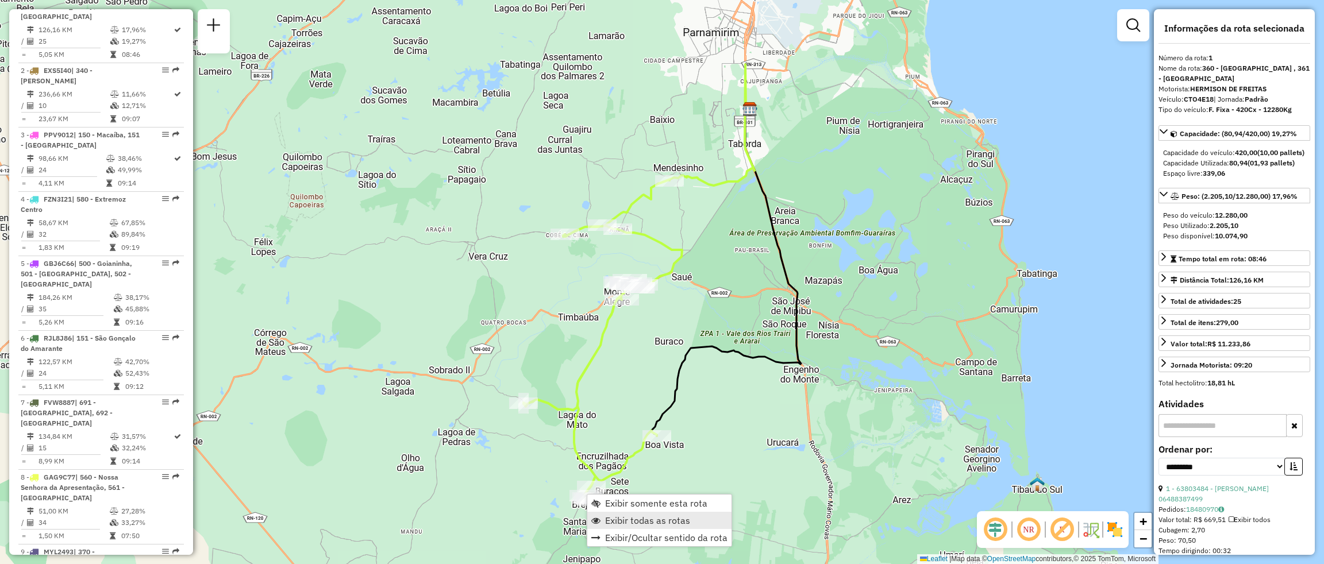
click at [662, 522] on span "Exibir todas as rotas" at bounding box center [647, 520] width 85 height 9
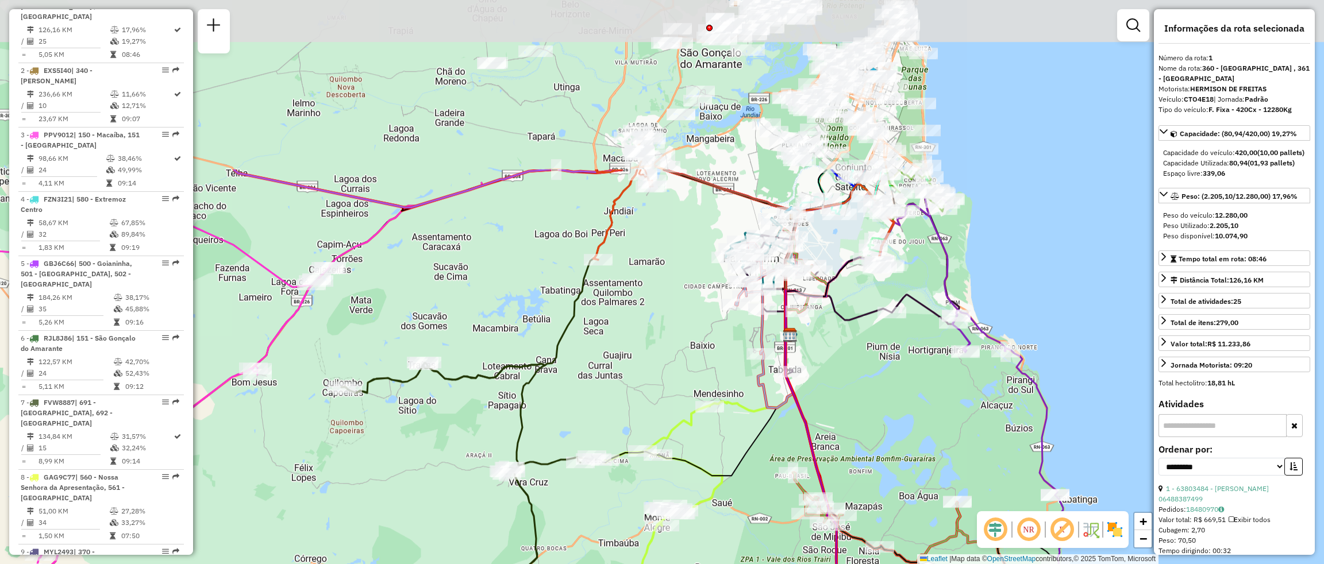
drag, startPoint x: 649, startPoint y: 133, endPoint x: 690, endPoint y: 371, distance: 241.4
click at [690, 371] on div "Janela de atendimento Grade de atendimento Capacidade Transportadoras Veículos …" at bounding box center [662, 282] width 1324 height 564
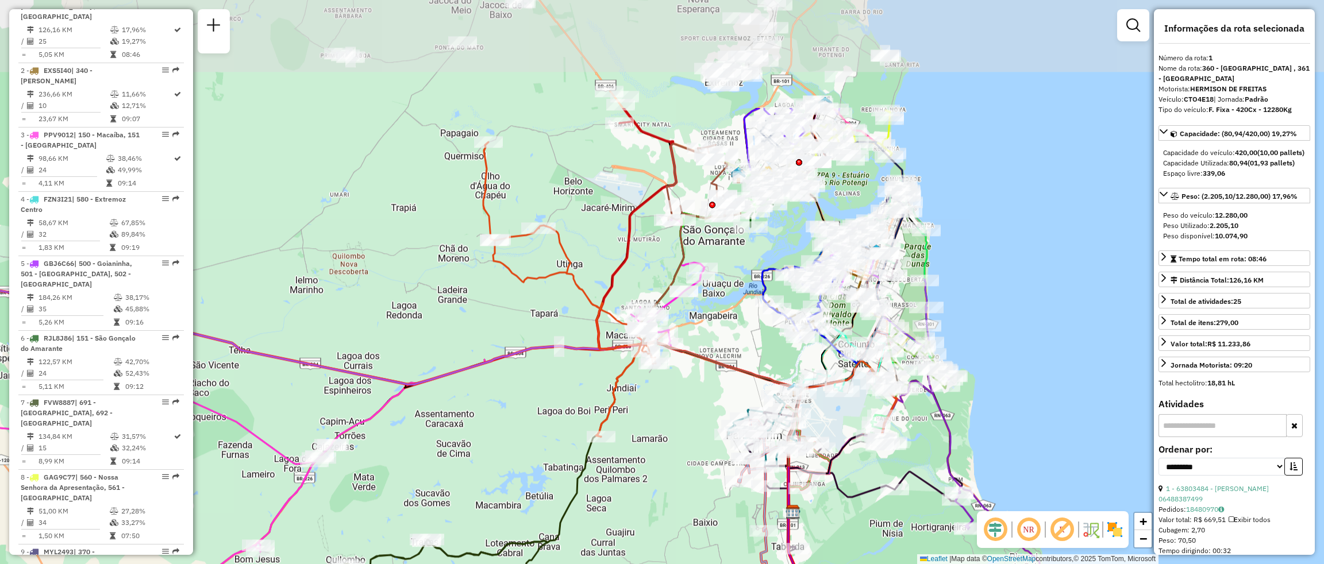
drag, startPoint x: 628, startPoint y: 307, endPoint x: 637, endPoint y: 421, distance: 113.5
click at [637, 421] on div "Janela de atendimento Grade de atendimento Capacidade Transportadoras Veículos …" at bounding box center [662, 282] width 1324 height 564
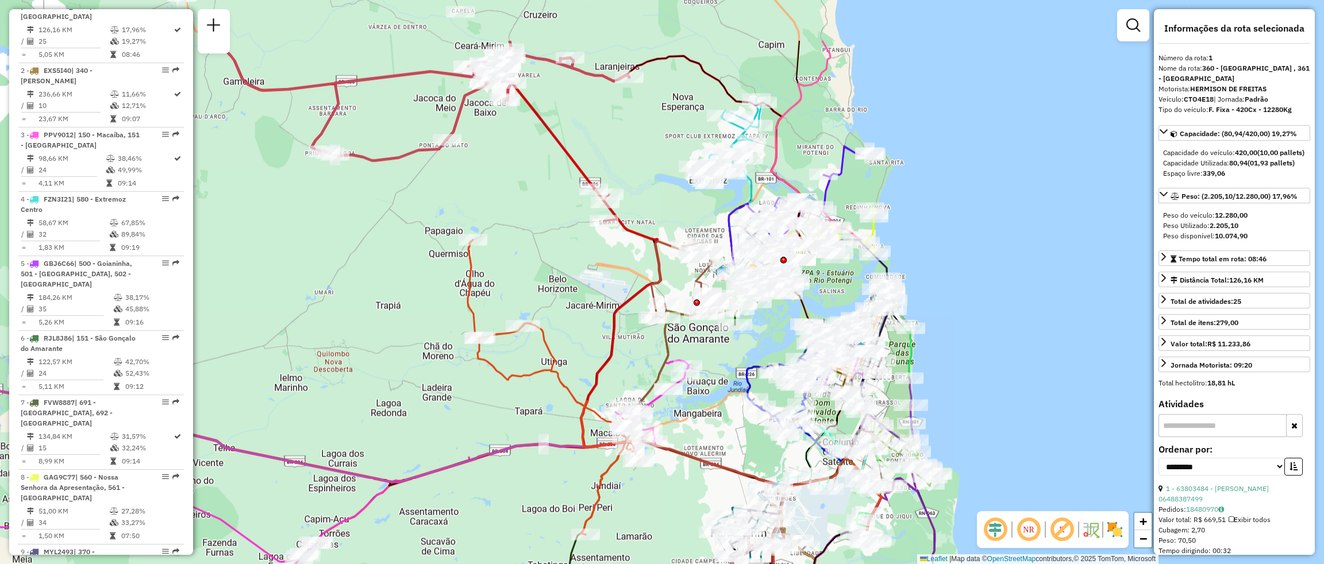
drag, startPoint x: 604, startPoint y: 132, endPoint x: 590, endPoint y: 223, distance: 92.5
click at [590, 229] on div "Janela de atendimento Grade de atendimento Capacidade Transportadoras Veículos …" at bounding box center [662, 282] width 1324 height 564
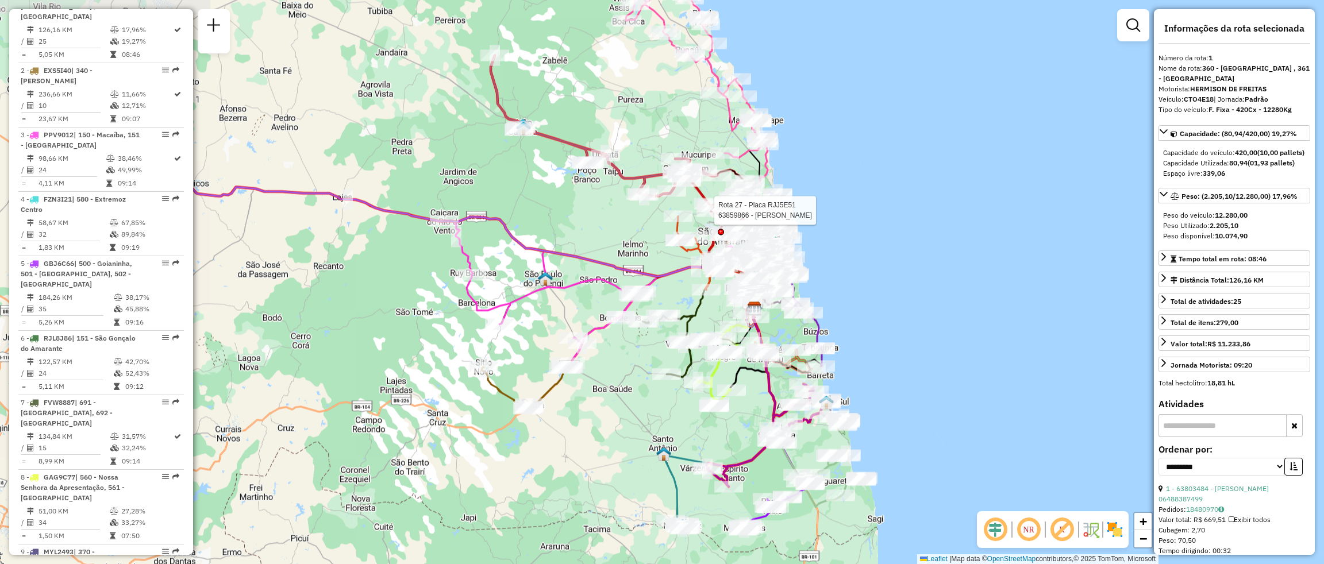
drag, startPoint x: 307, startPoint y: 437, endPoint x: 600, endPoint y: 444, distance: 293.1
click at [600, 444] on div "Rota 27 - Placa RJJ5E51 63859866 - [PERSON_NAME] Janela de atendimento Grade de…" at bounding box center [662, 282] width 1324 height 564
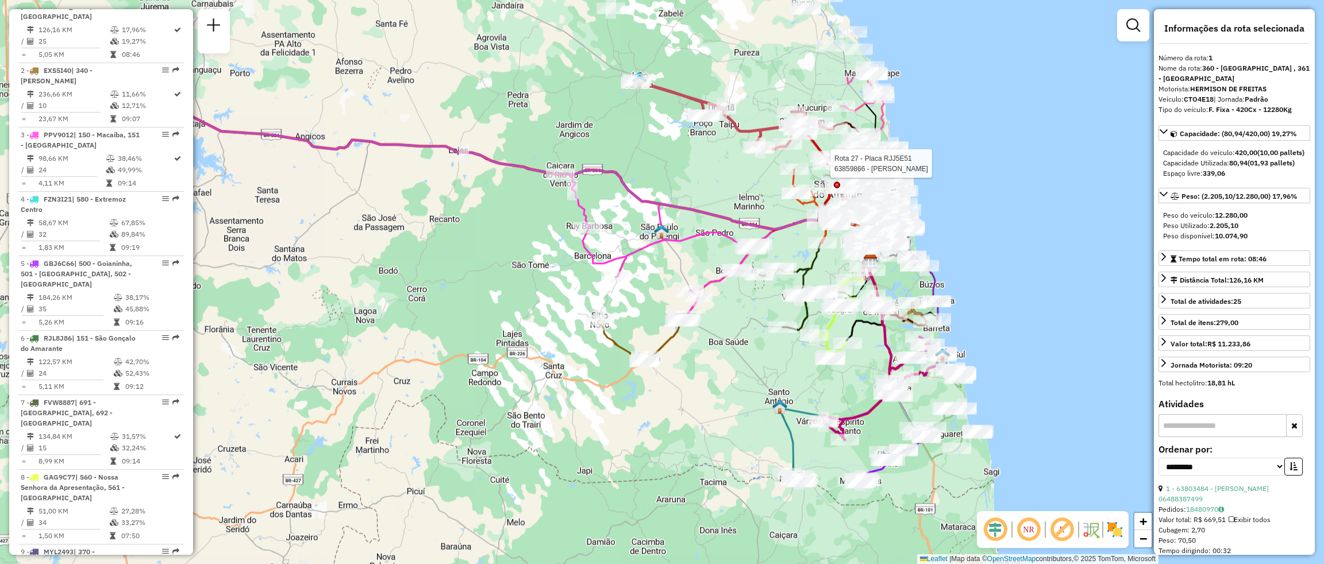
drag, startPoint x: 438, startPoint y: 336, endPoint x: 669, endPoint y: 469, distance: 266.7
click at [669, 469] on div "Rota 27 - Placa RJJ5E51 63859866 - [PERSON_NAME] Janela de atendimento Grade de…" at bounding box center [662, 282] width 1324 height 564
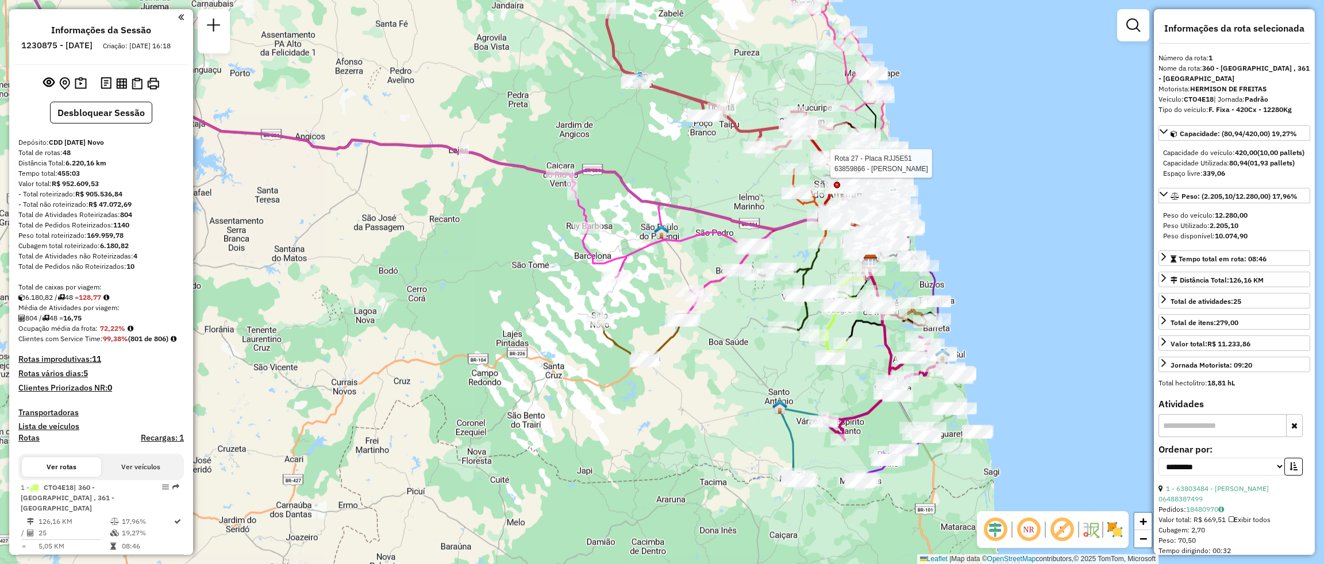
select select "**********"
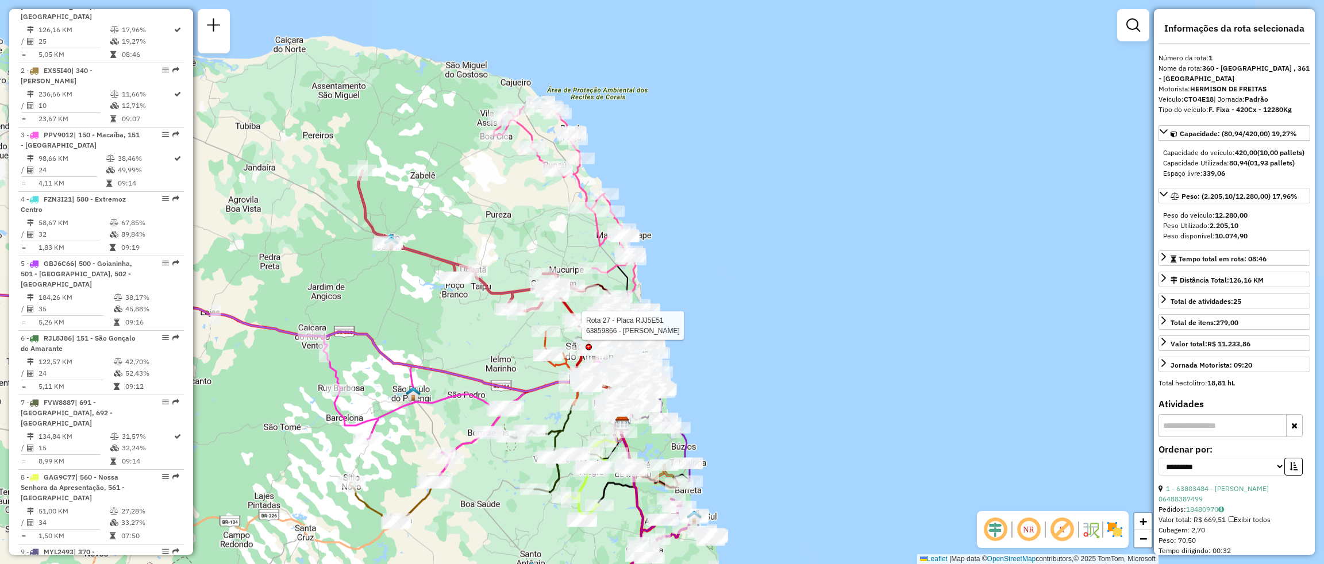
drag, startPoint x: 764, startPoint y: 333, endPoint x: 528, endPoint y: 450, distance: 263.4
click at [514, 492] on div "Rota 27 - Placa RJJ5E51 63859866 - [PERSON_NAME] Janela de atendimento Grade de…" at bounding box center [662, 282] width 1324 height 564
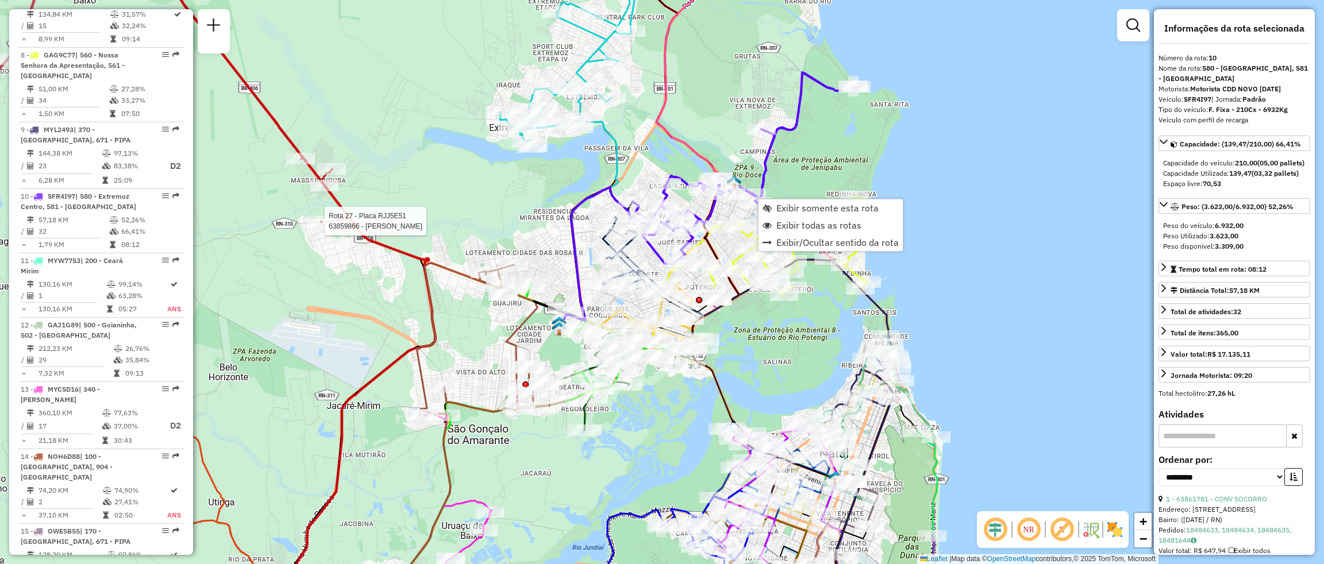
scroll to position [1095, 0]
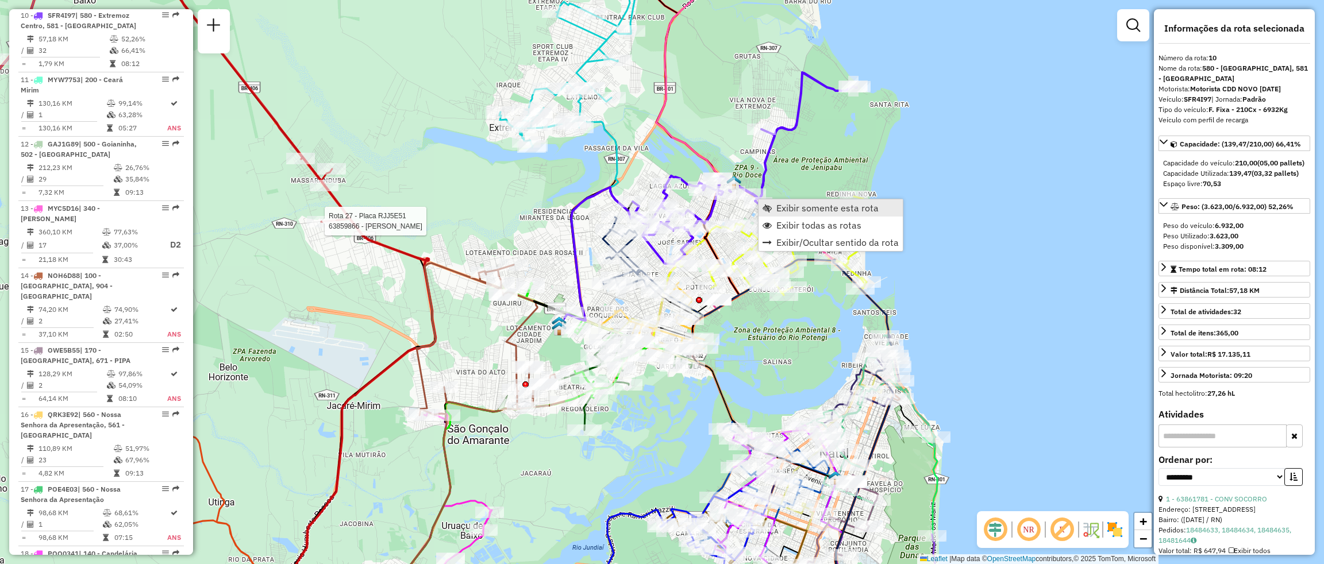
click at [838, 209] on span "Exibir somente esta rota" at bounding box center [827, 207] width 102 height 9
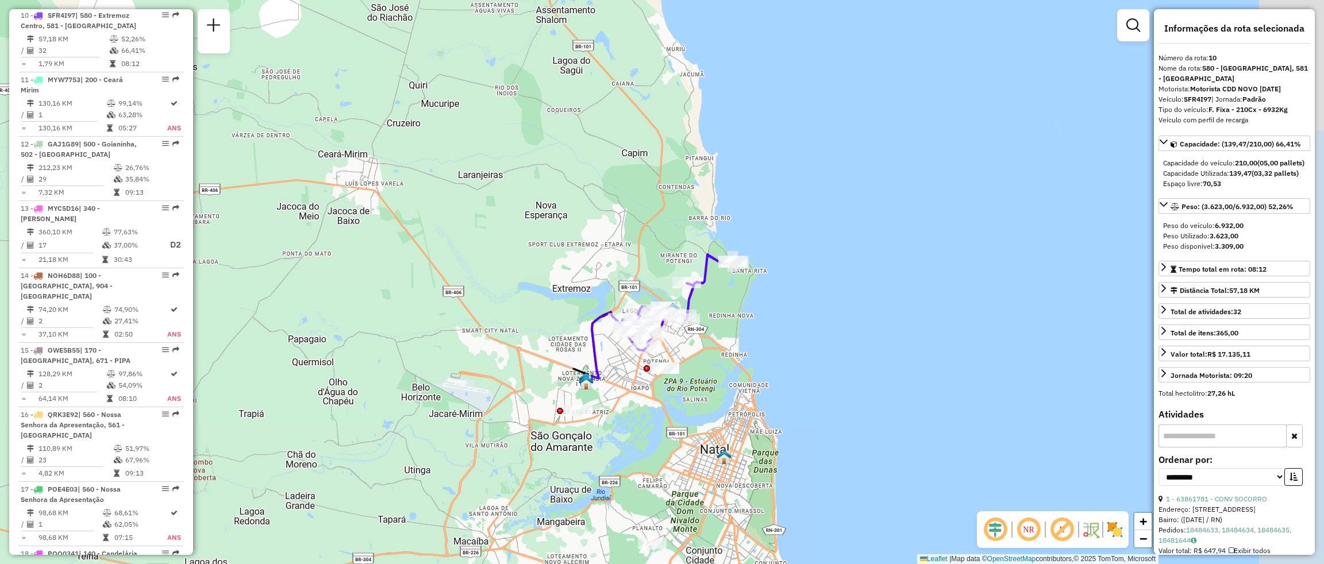
drag, startPoint x: 776, startPoint y: 354, endPoint x: 712, endPoint y: 378, distance: 68.2
click at [712, 378] on div "Janela de atendimento Grade de atendimento Capacidade Transportadoras Veículos …" at bounding box center [662, 282] width 1324 height 564
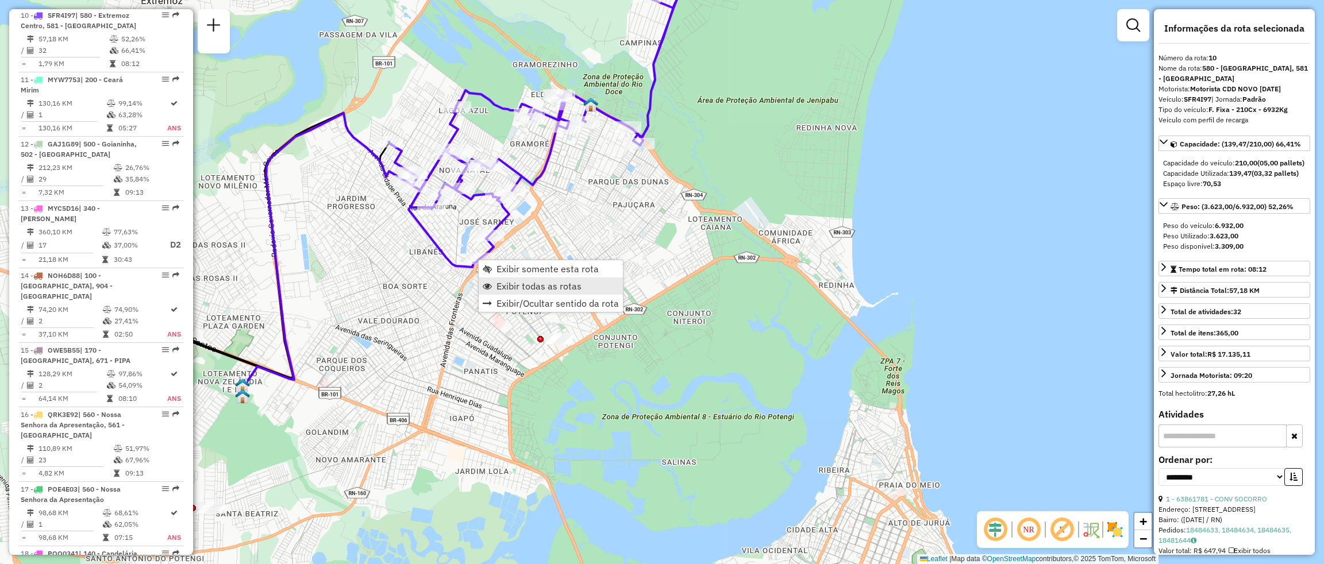
click at [555, 285] on span "Exibir todas as rotas" at bounding box center [538, 286] width 85 height 9
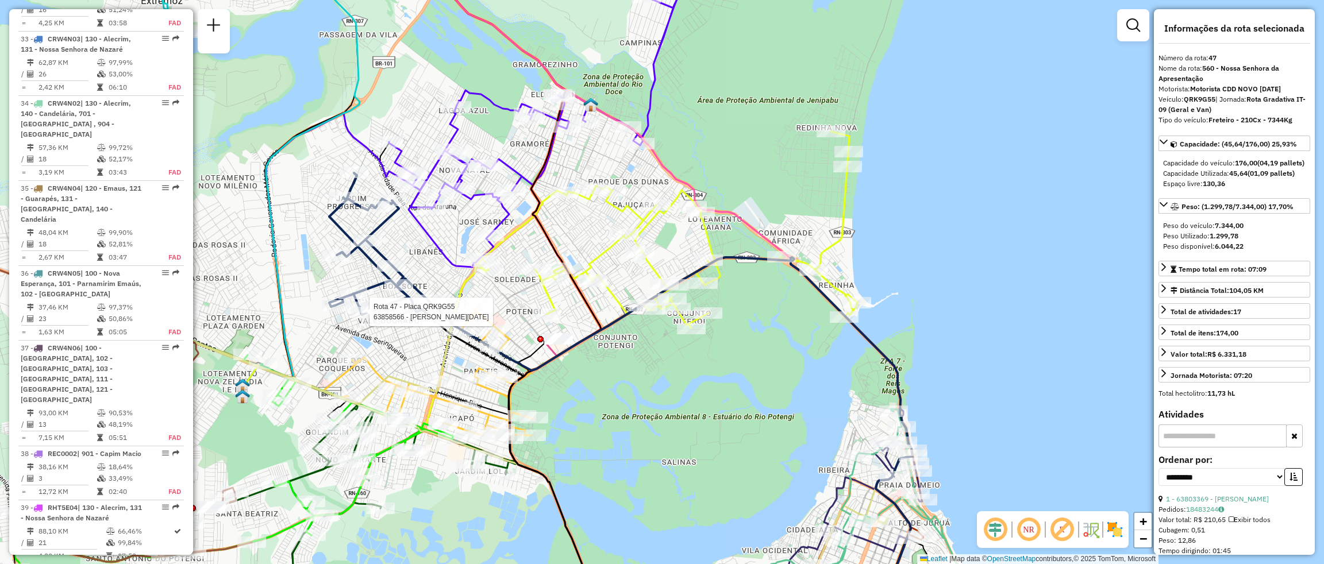
scroll to position [3393, 0]
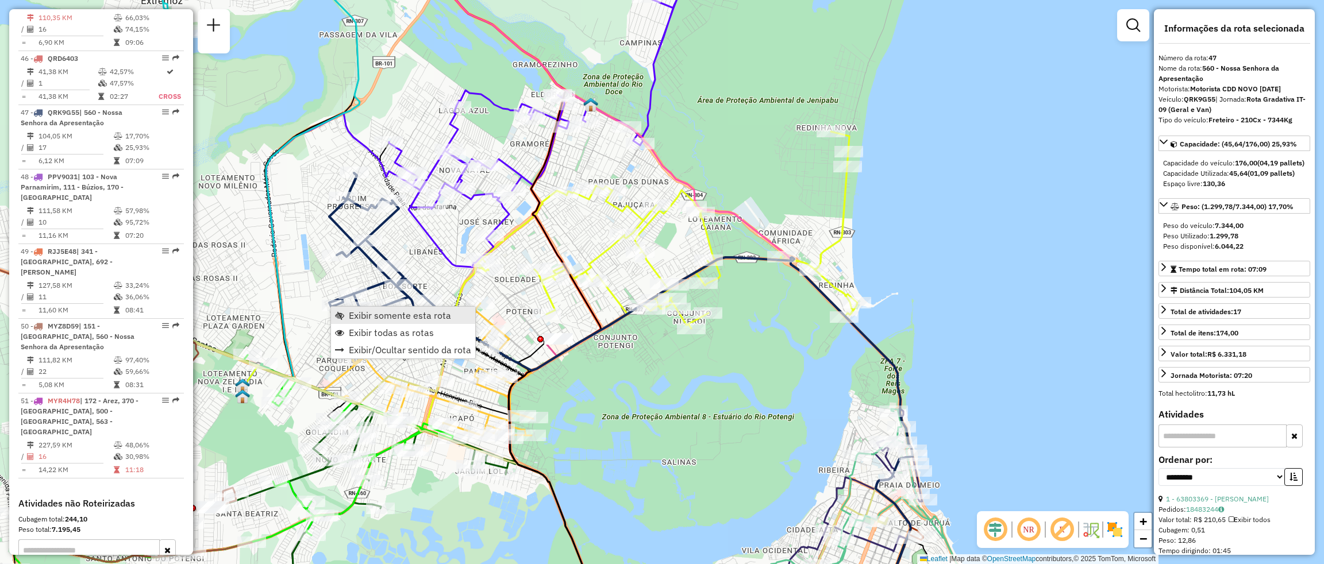
click at [388, 312] on span "Exibir somente esta rota" at bounding box center [400, 315] width 102 height 9
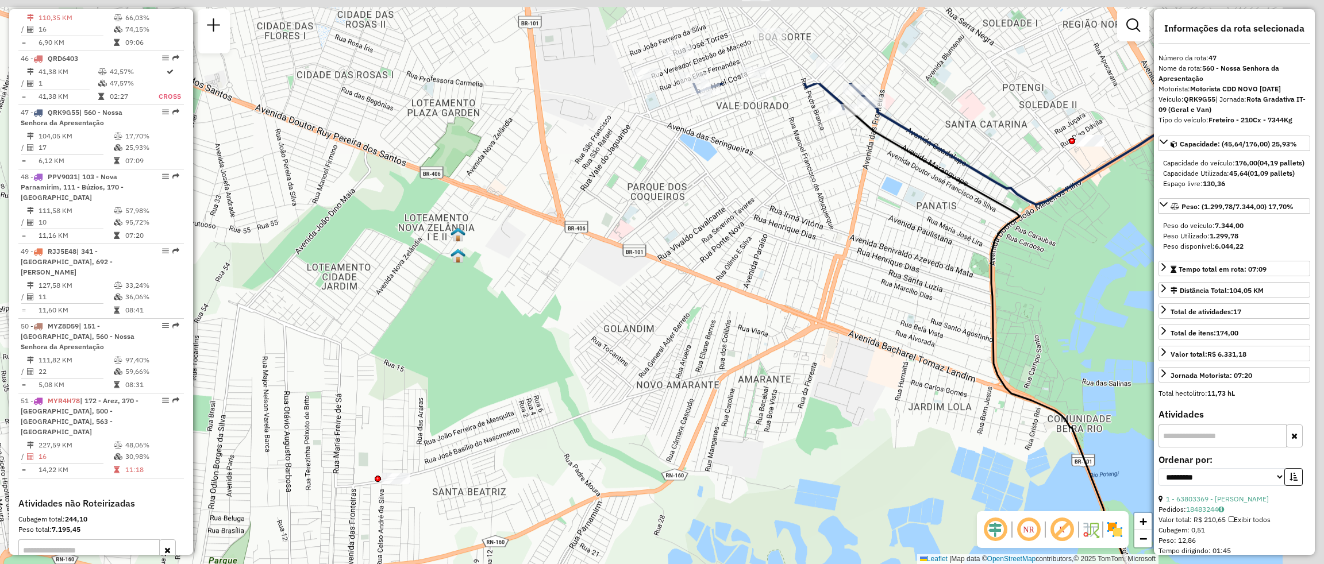
drag, startPoint x: 788, startPoint y: 66, endPoint x: 721, endPoint y: 211, distance: 159.7
click at [731, 210] on div "Janela de atendimento Grade de atendimento Capacidade Transportadoras Veículos …" at bounding box center [662, 282] width 1324 height 564
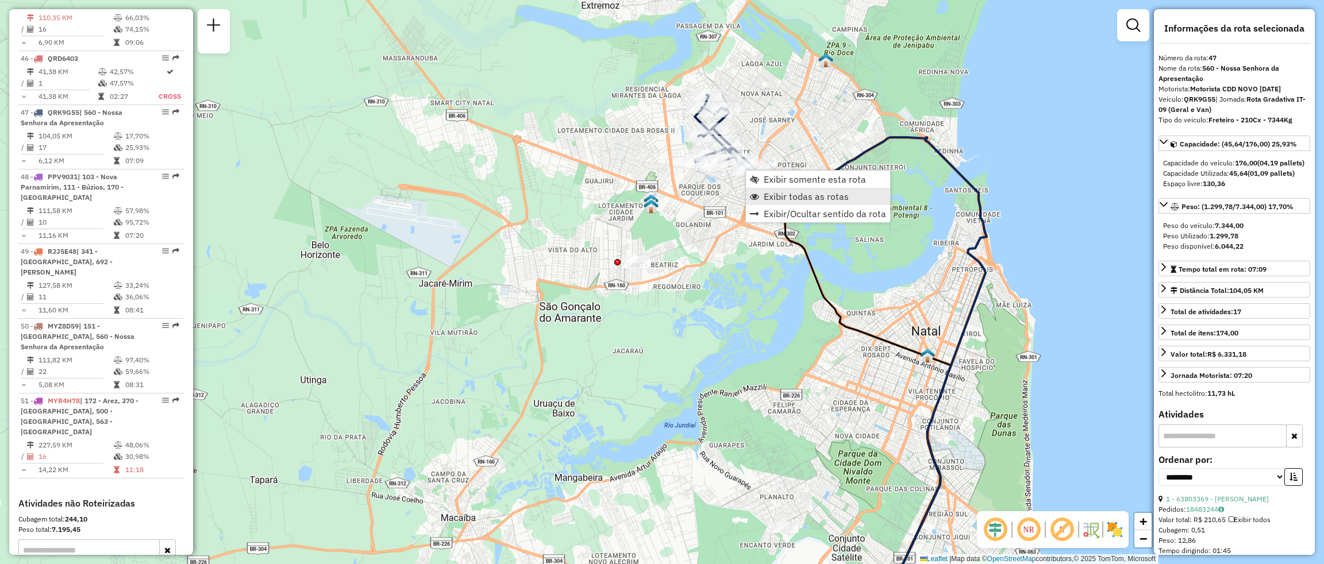
click at [776, 197] on span "Exibir todas as rotas" at bounding box center [806, 196] width 85 height 9
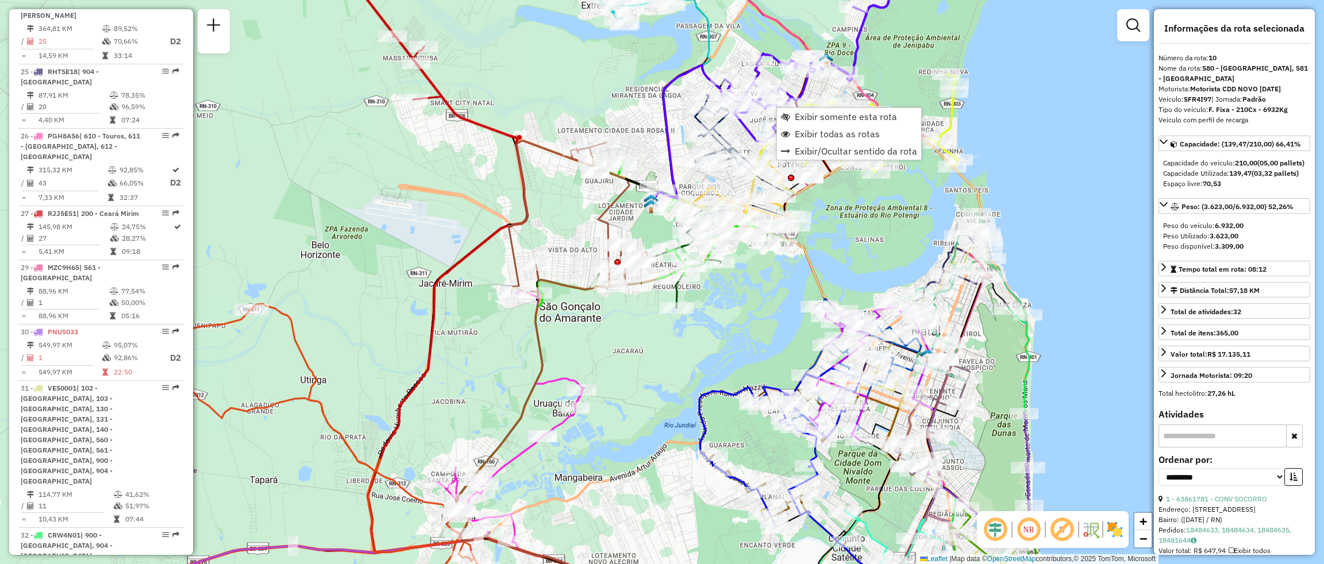
scroll to position [1095, 0]
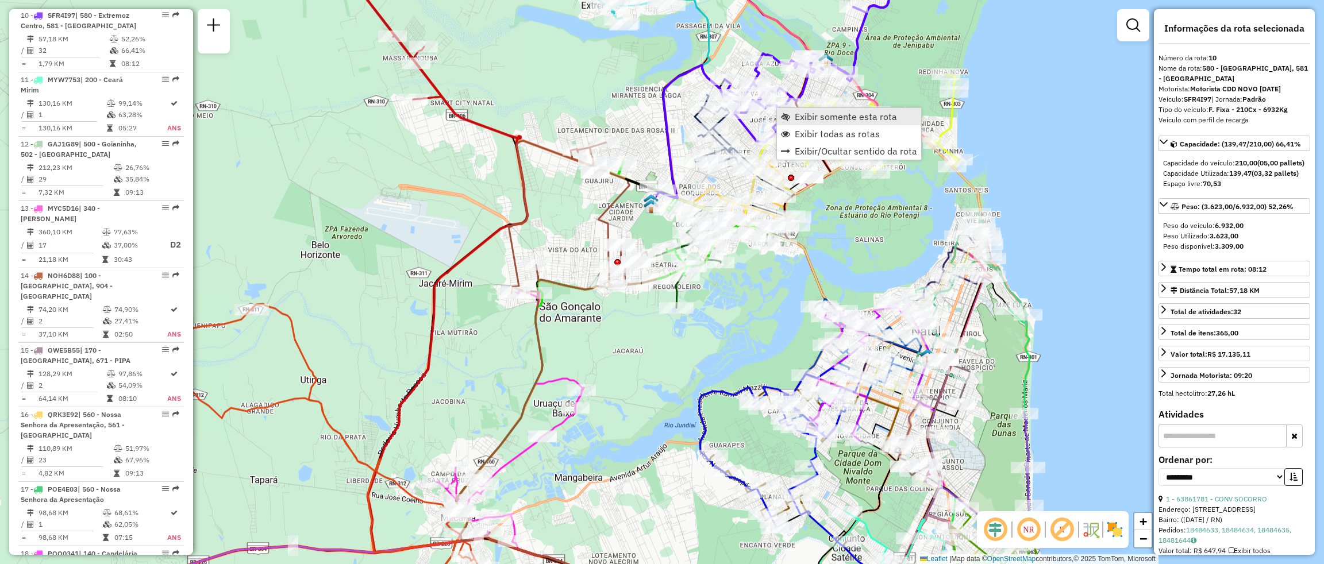
click at [850, 120] on span "Exibir somente esta rota" at bounding box center [846, 116] width 102 height 9
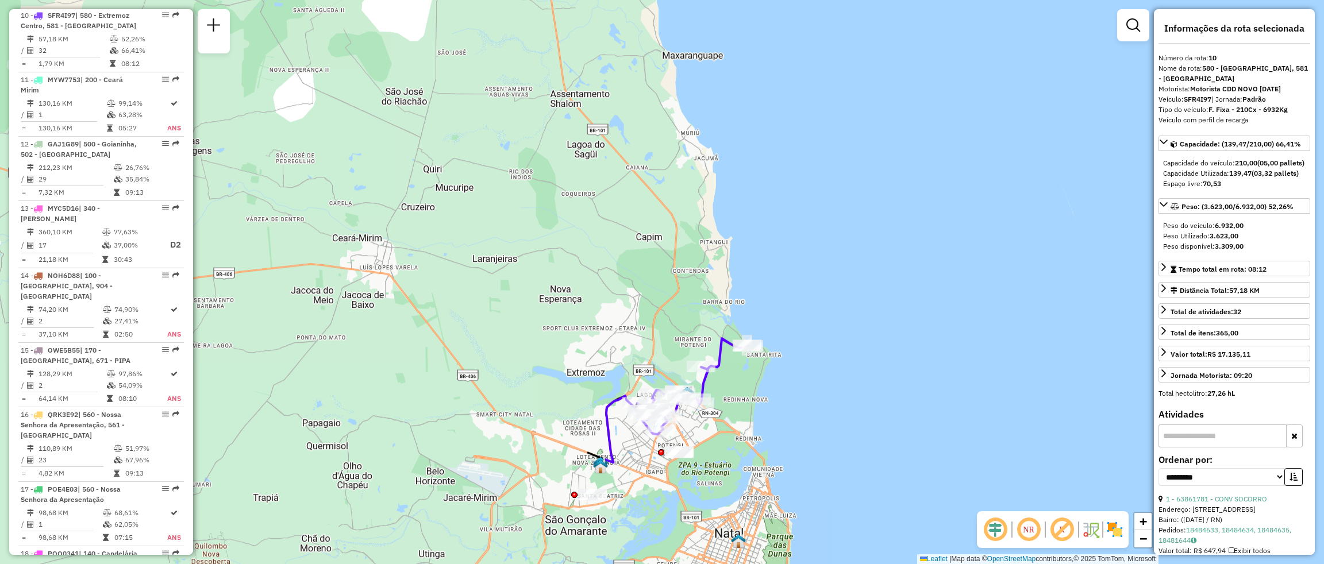
drag, startPoint x: 819, startPoint y: 378, endPoint x: 786, endPoint y: 382, distance: 32.9
click at [786, 382] on div "Janela de atendimento Grade de atendimento Capacidade Transportadoras Veículos …" at bounding box center [662, 282] width 1324 height 564
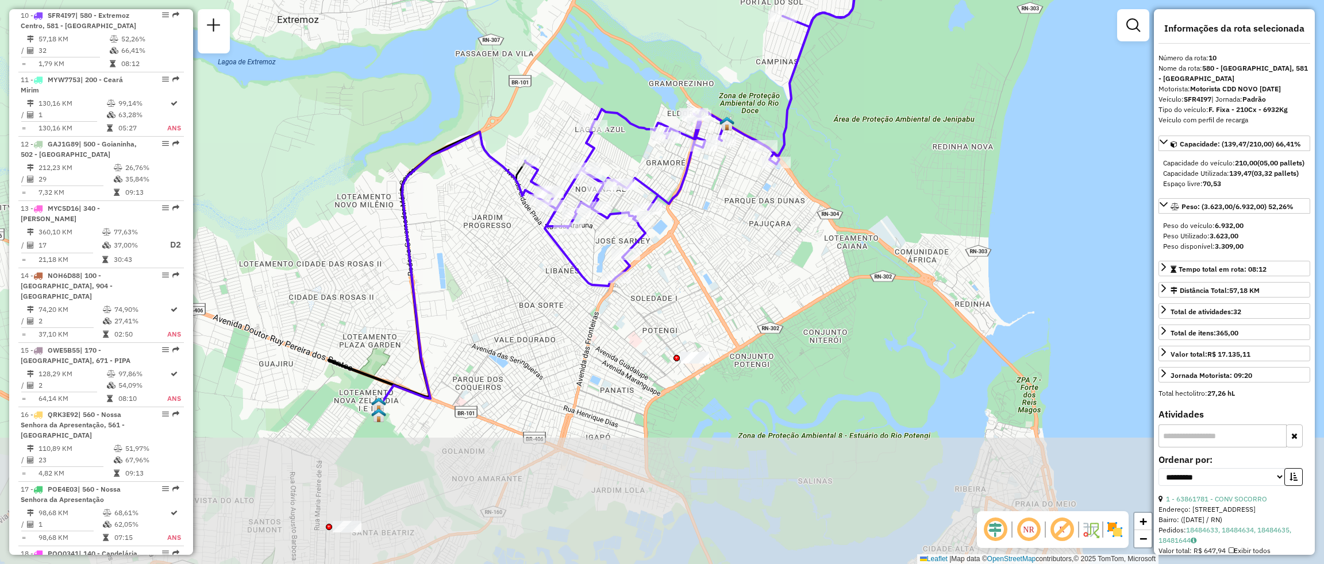
drag, startPoint x: 694, startPoint y: 478, endPoint x: 781, endPoint y: 326, distance: 174.6
click at [781, 326] on div "Janela de atendimento Grade de atendimento Capacidade Transportadoras Veículos …" at bounding box center [662, 282] width 1324 height 564
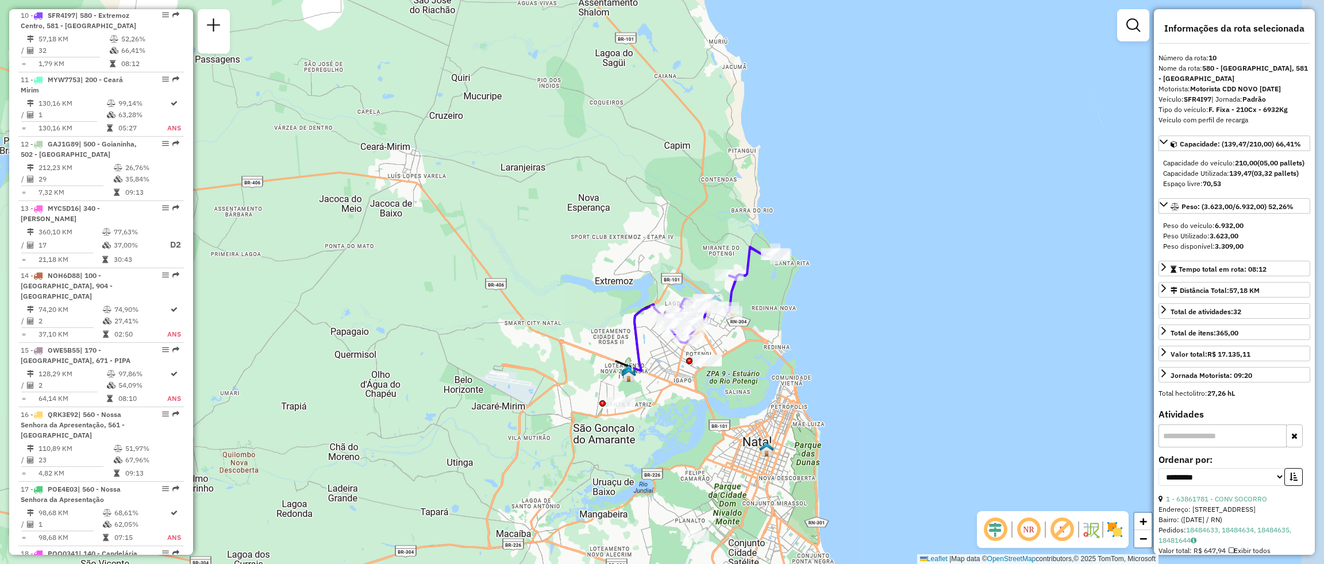
drag, startPoint x: 807, startPoint y: 313, endPoint x: 726, endPoint y: 328, distance: 82.5
click at [726, 328] on div "Janela de atendimento Grade de atendimento Capacidade Transportadoras Veículos …" at bounding box center [662, 282] width 1324 height 564
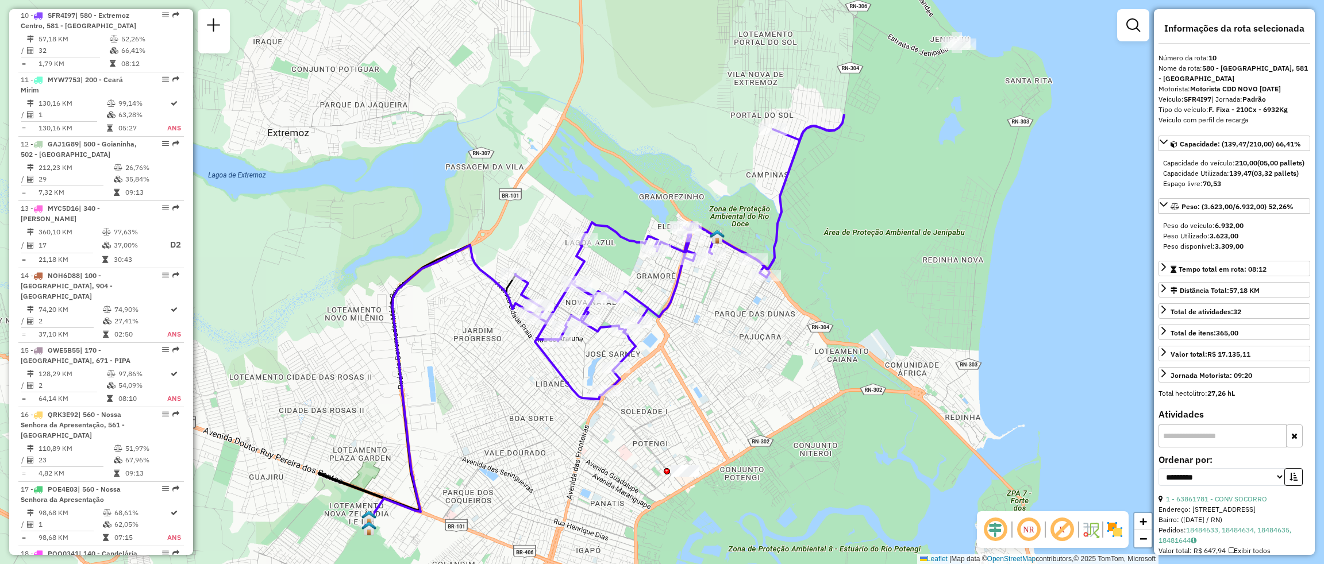
drag, startPoint x: 815, startPoint y: 309, endPoint x: 631, endPoint y: 476, distance: 249.0
click at [631, 476] on div "Janela de atendimento Grade de atendimento Capacidade Transportadoras Veículos …" at bounding box center [662, 282] width 1324 height 564
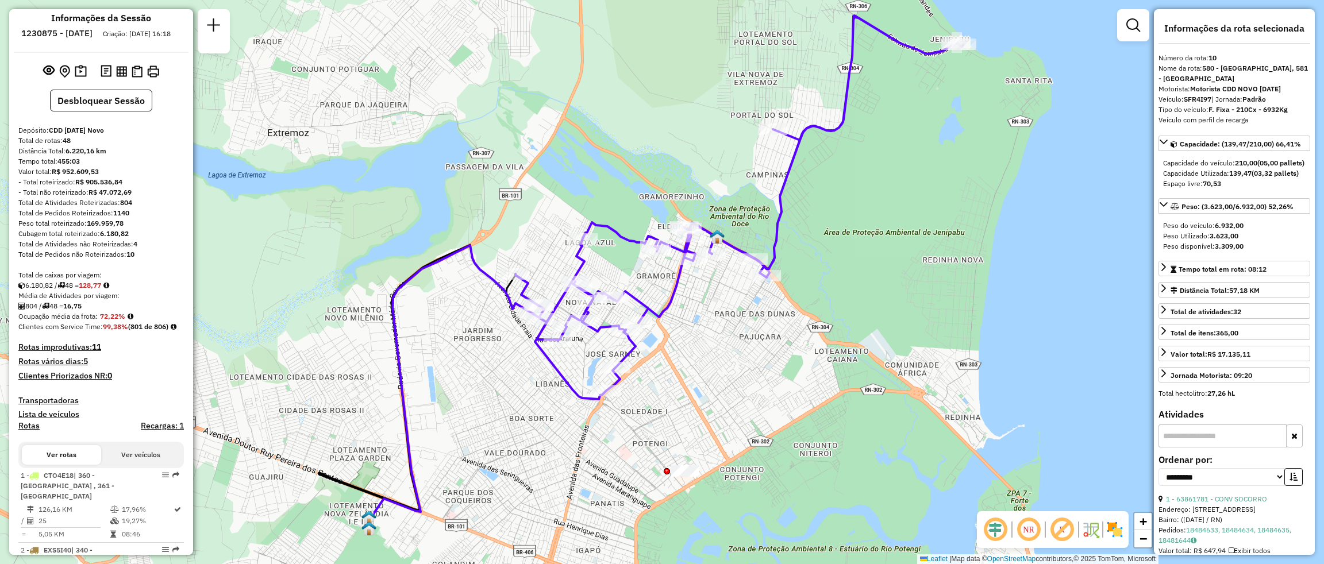
scroll to position [0, 0]
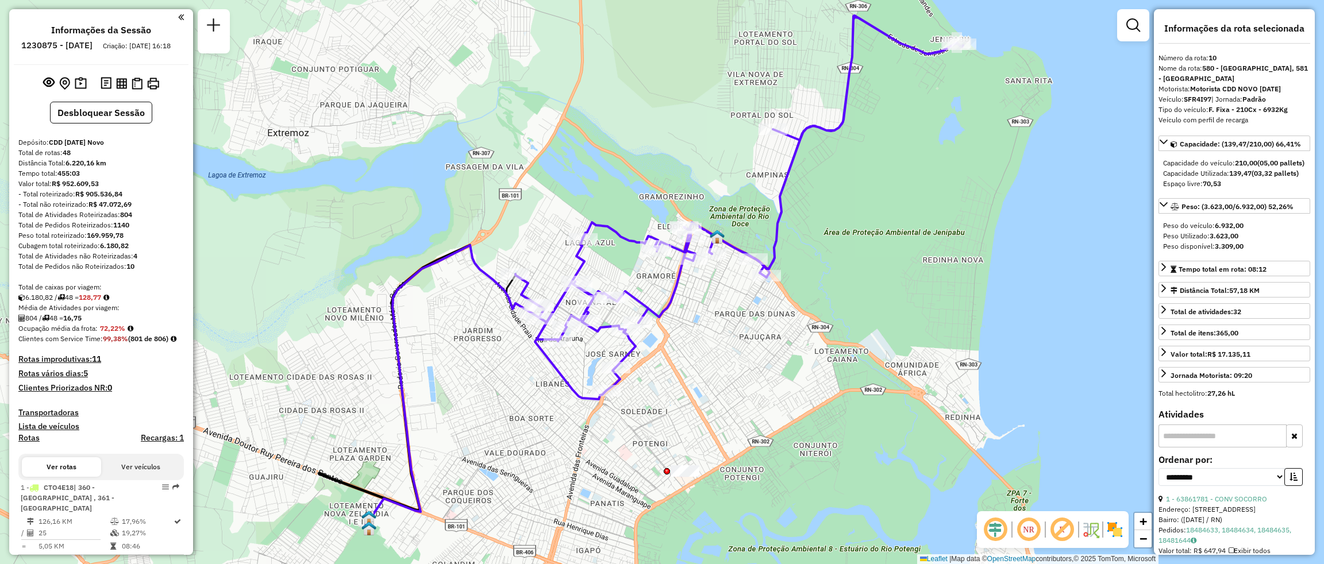
click at [55, 47] on h6 "1230875 - [DATE]" at bounding box center [56, 45] width 71 height 10
click at [57, 47] on h6 "1230875 - [DATE]" at bounding box center [56, 45] width 71 height 10
copy h6 "1230875"
drag, startPoint x: 1211, startPoint y: 59, endPoint x: 1218, endPoint y: 59, distance: 6.9
click at [1216, 59] on strong "10" at bounding box center [1212, 57] width 8 height 9
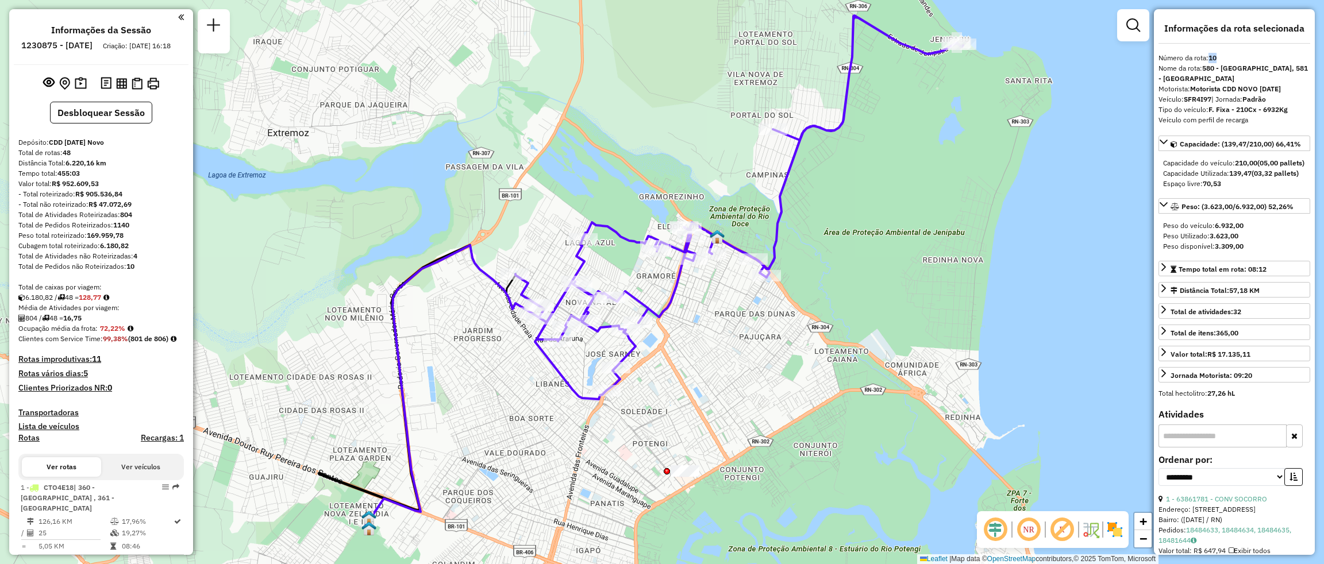
copy strong "10"
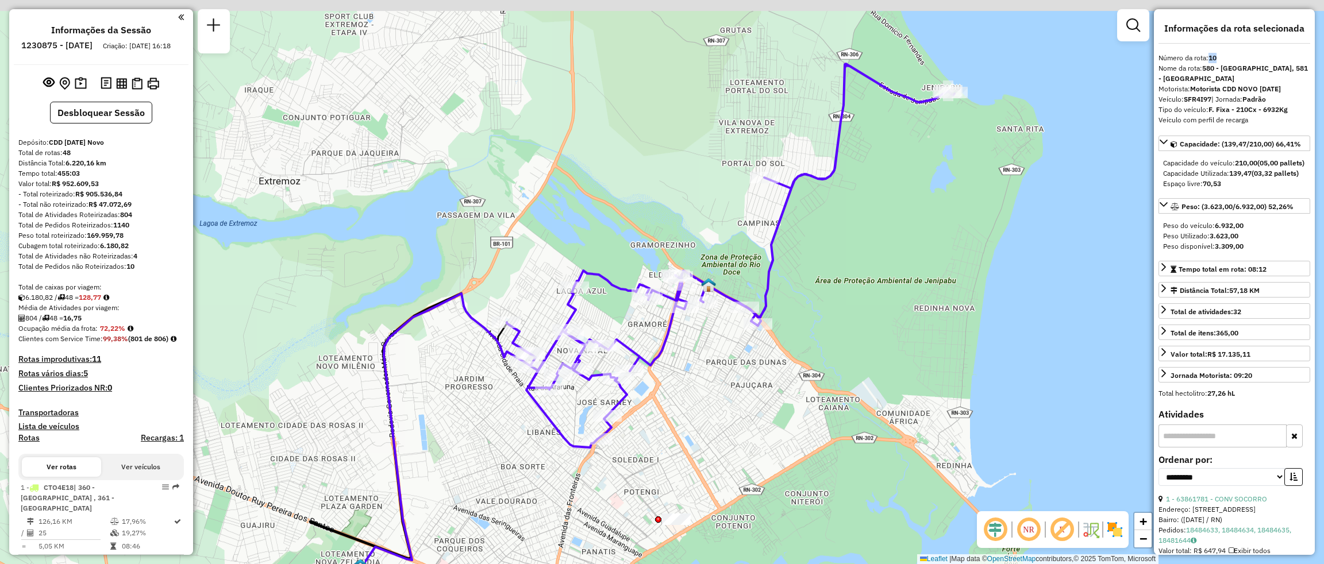
drag, startPoint x: 888, startPoint y: 240, endPoint x: 880, endPoint y: 288, distance: 49.0
click at [880, 288] on div "Janela de atendimento Grade de atendimento Capacidade Transportadoras Veículos …" at bounding box center [662, 282] width 1324 height 564
